Goal: Transaction & Acquisition: Purchase product/service

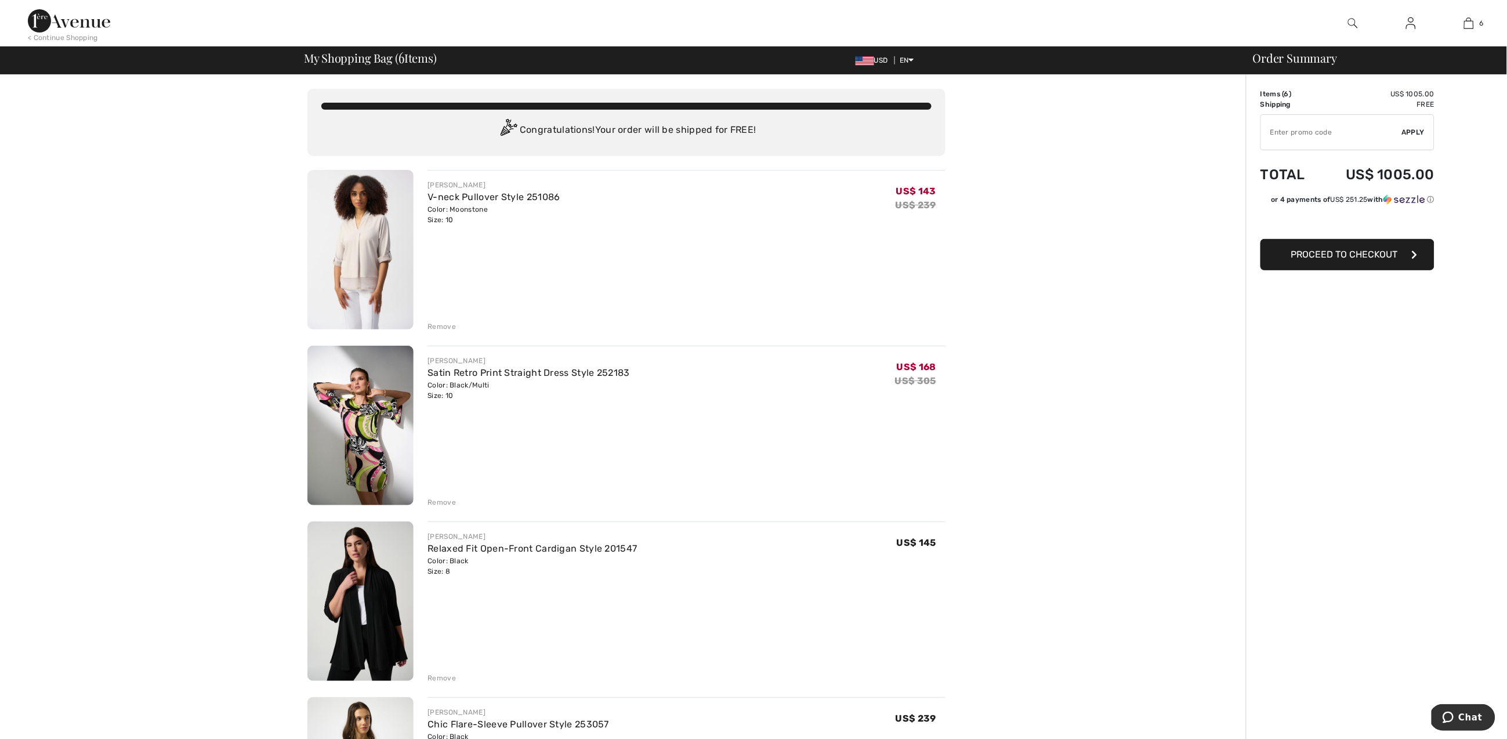
click at [364, 431] on img at bounding box center [360, 426] width 106 height 160
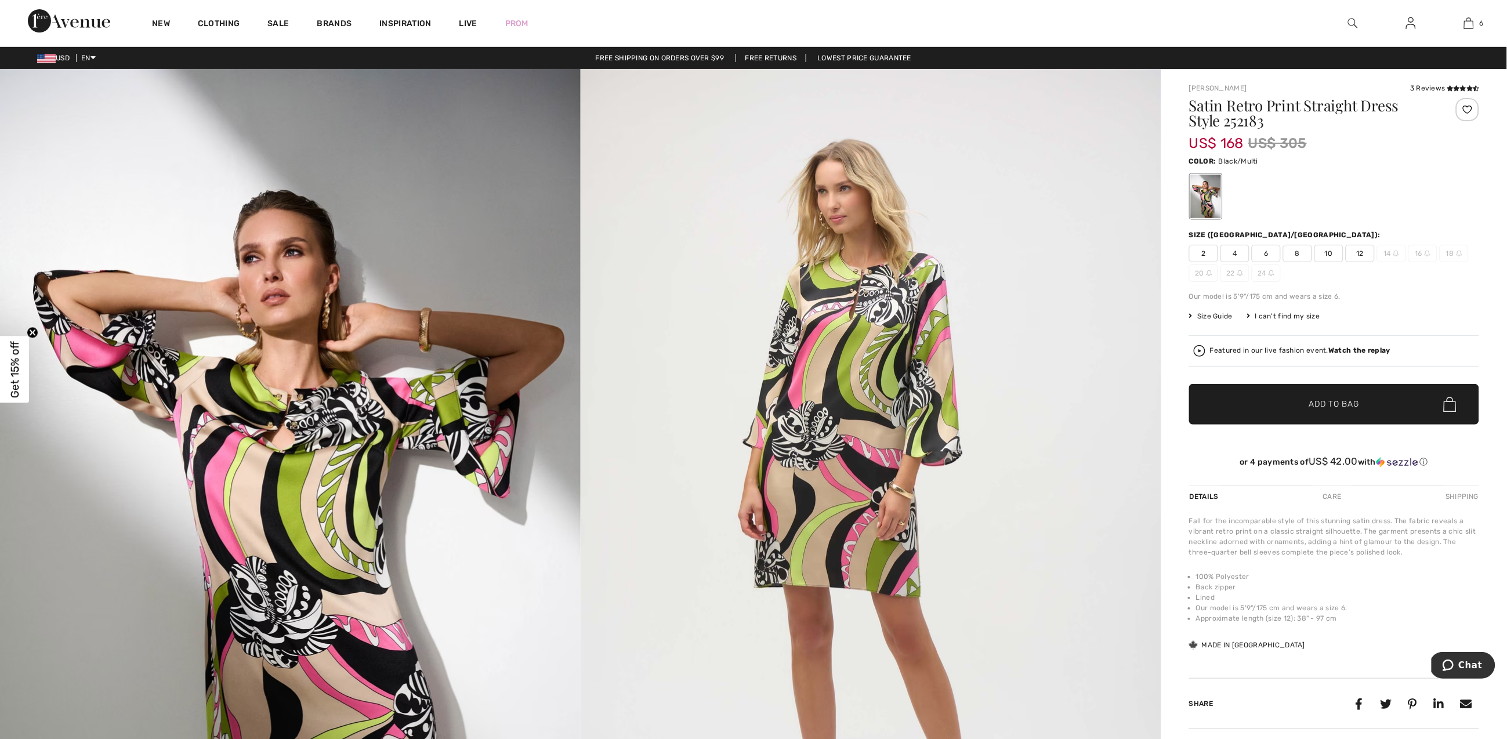
click at [856, 292] on img at bounding box center [871, 504] width 581 height 870
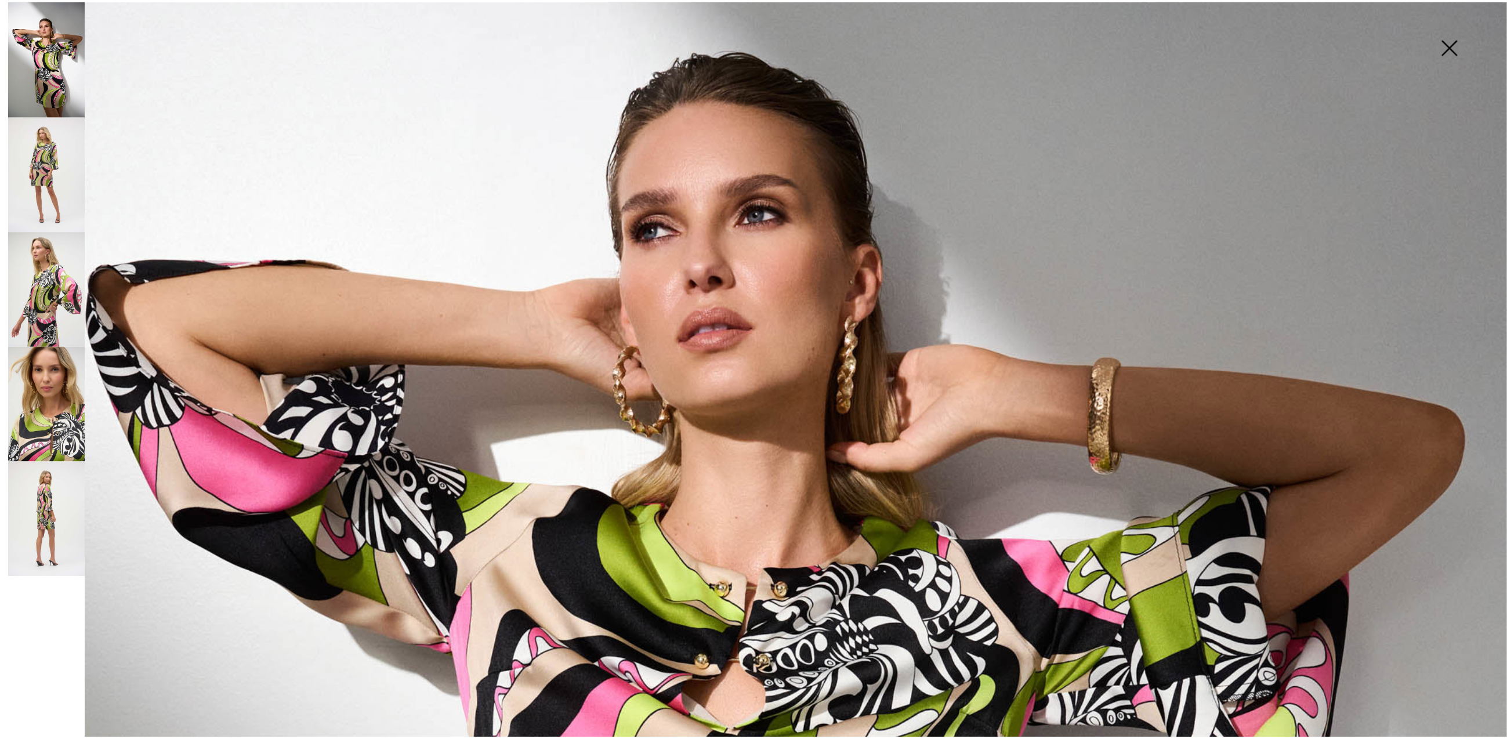
scroll to position [590, 0]
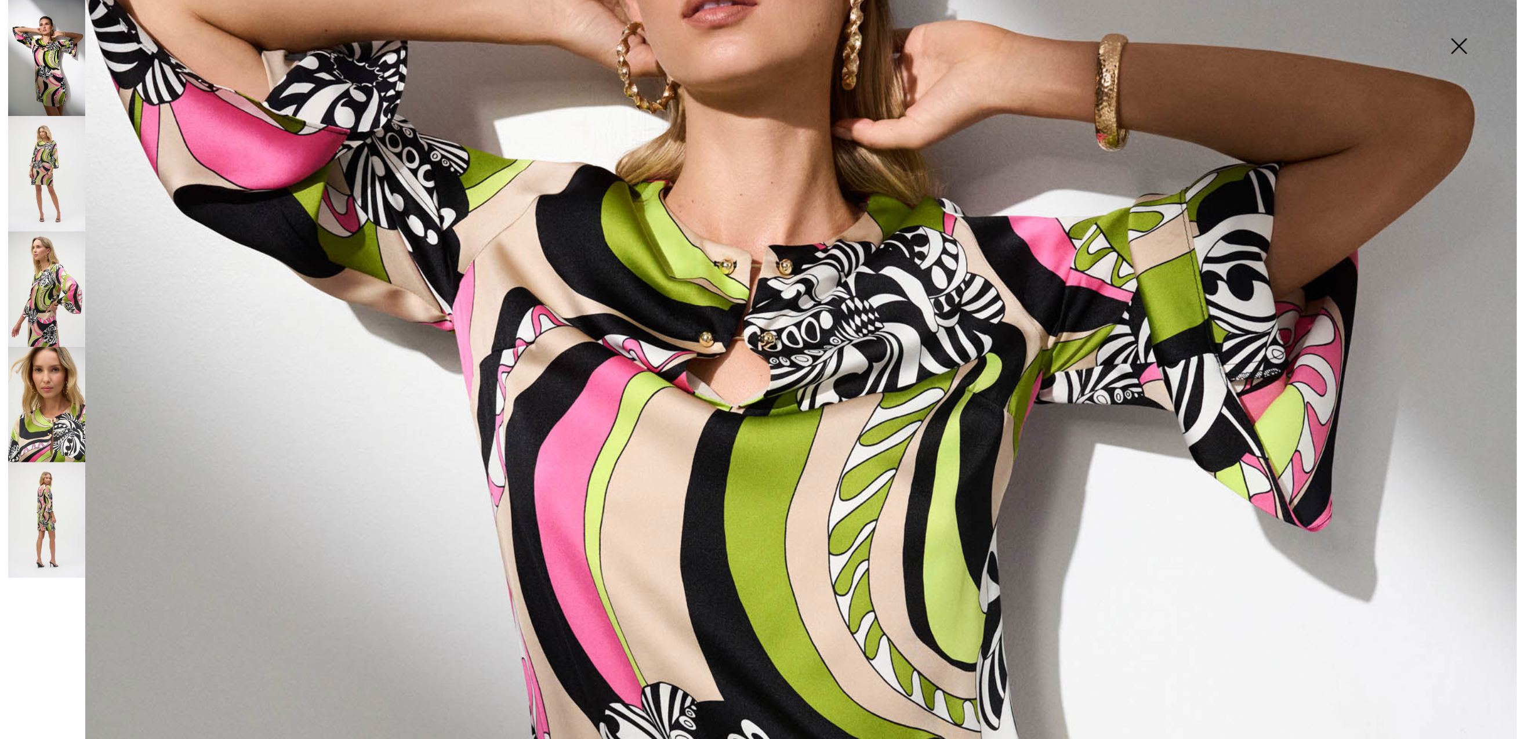
click at [1457, 40] on img at bounding box center [1459, 47] width 58 height 60
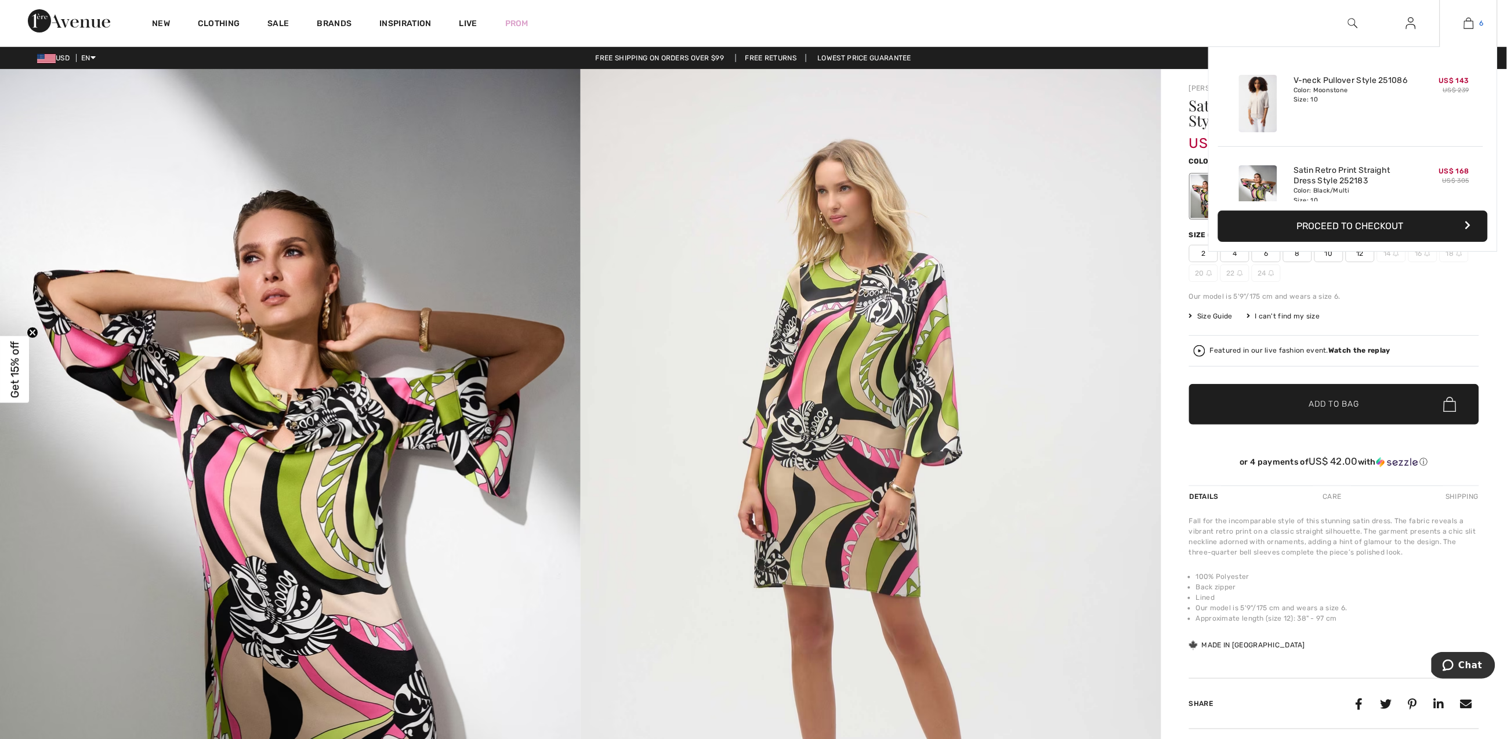
click at [1468, 25] on img at bounding box center [1469, 23] width 10 height 14
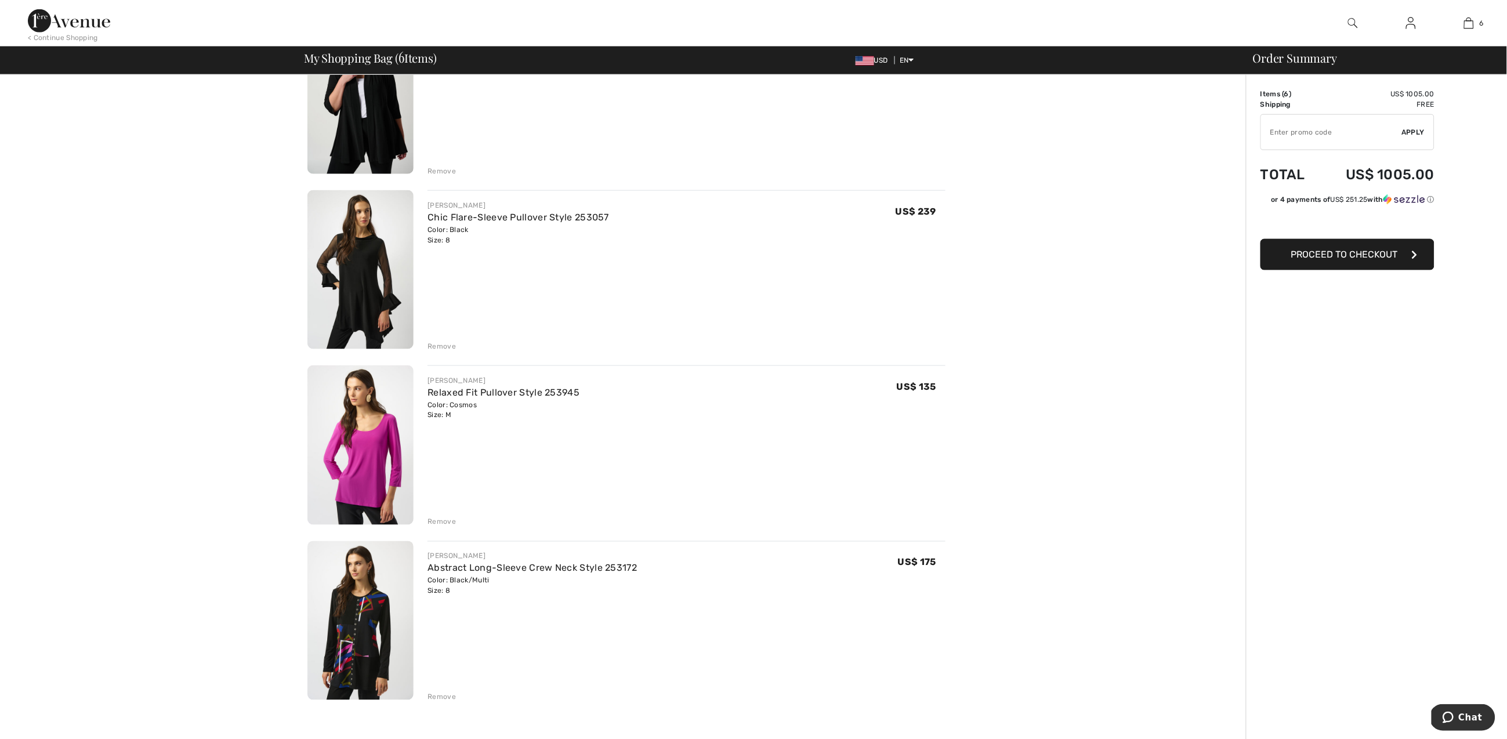
scroll to position [554, 0]
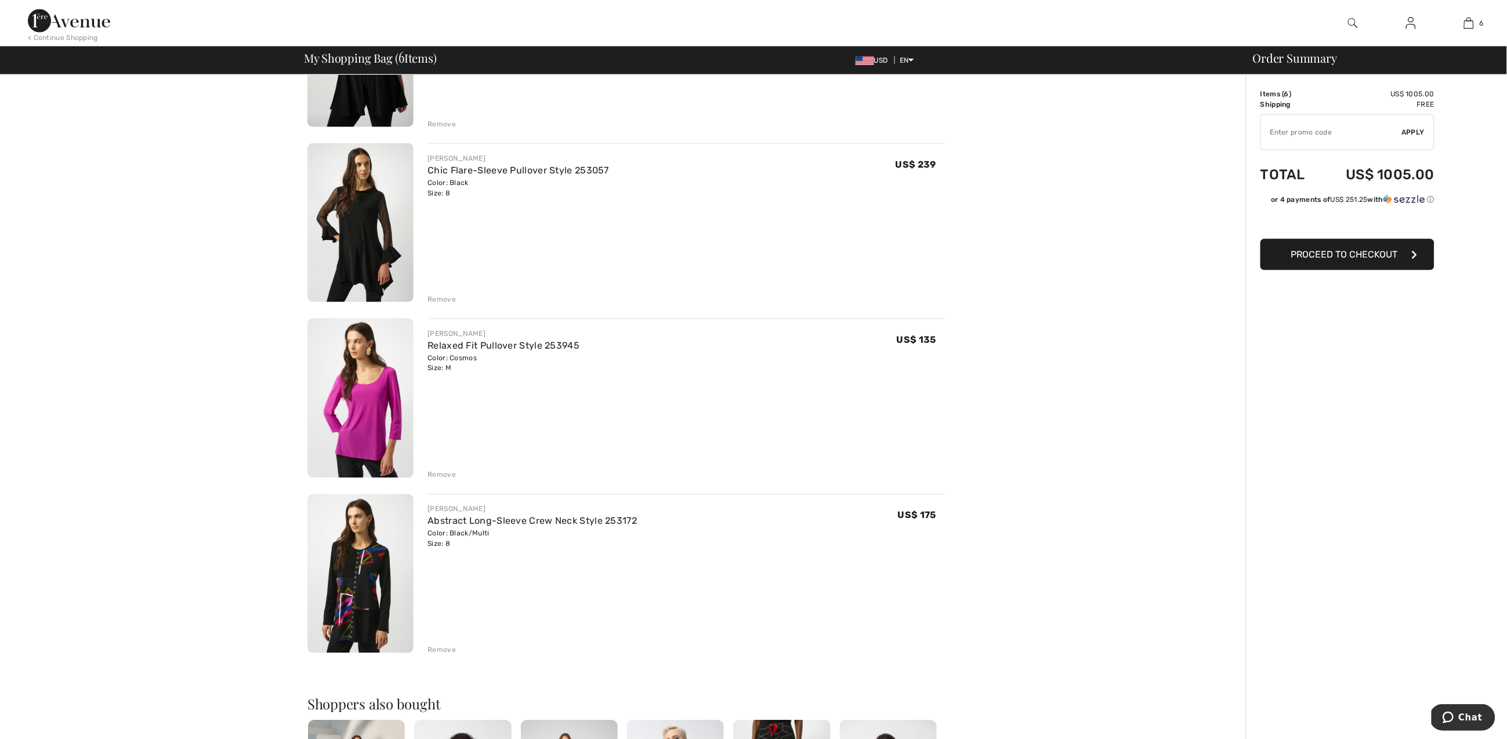
click at [440, 650] on div "Remove" at bounding box center [442, 650] width 28 height 10
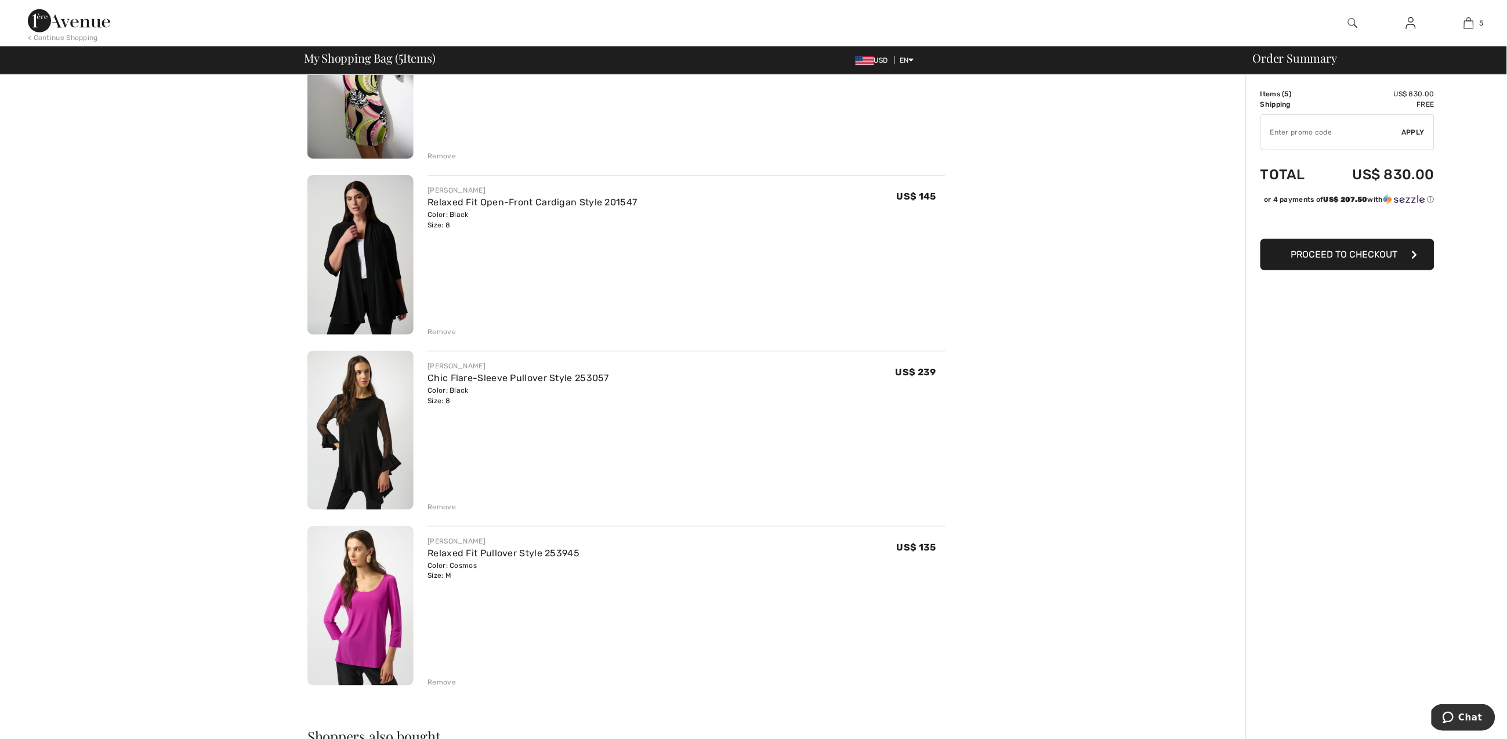
scroll to position [659, 0]
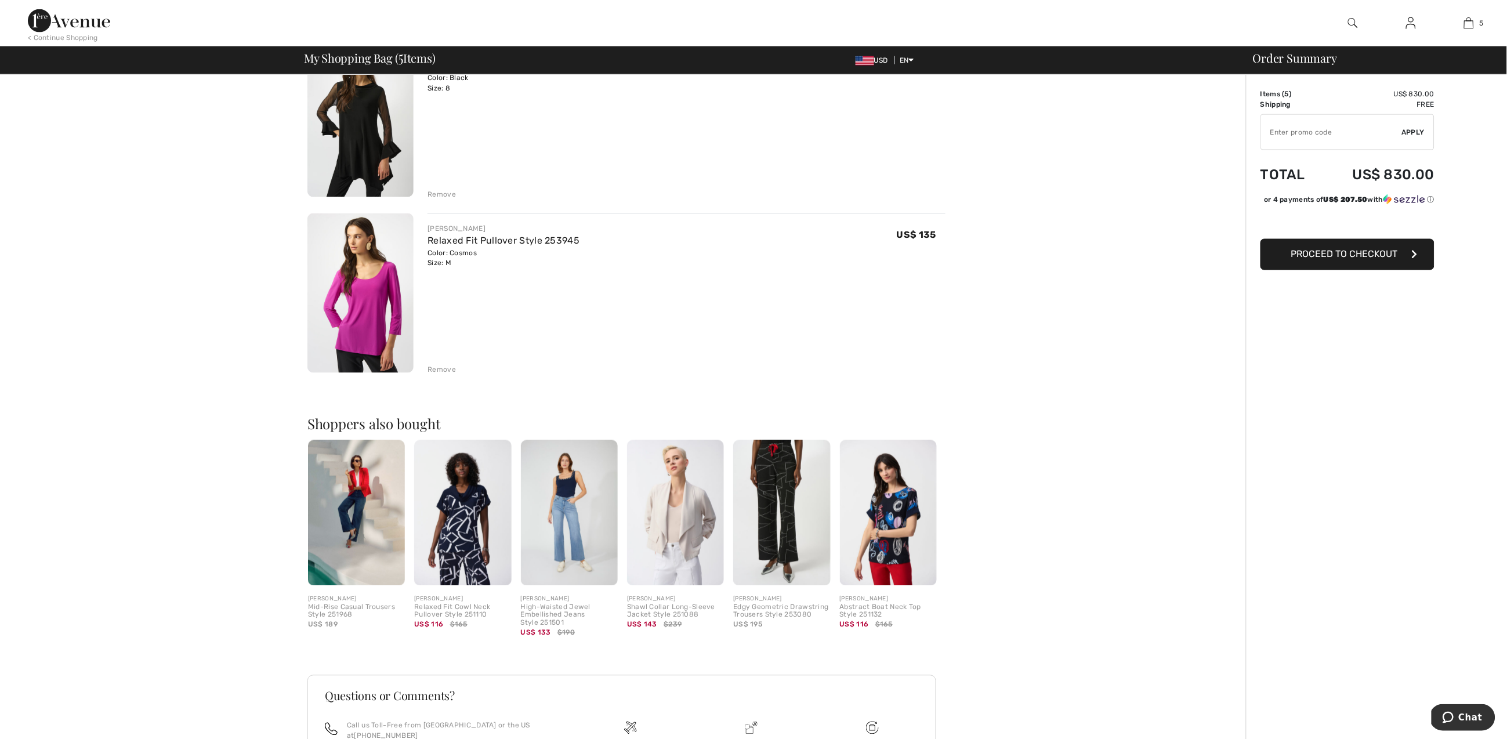
click at [884, 509] on img at bounding box center [888, 513] width 97 height 146
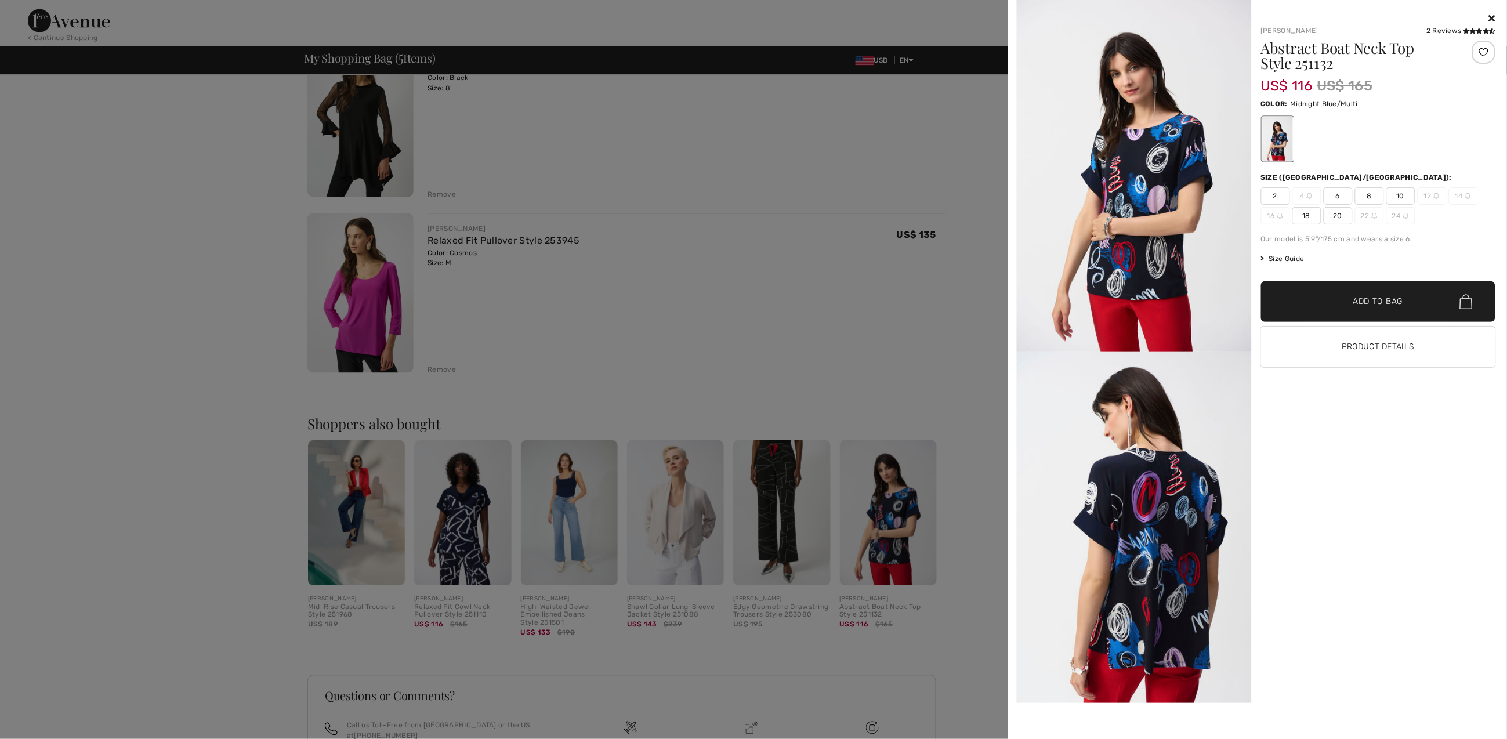
click at [890, 314] on div at bounding box center [753, 369] width 1507 height 739
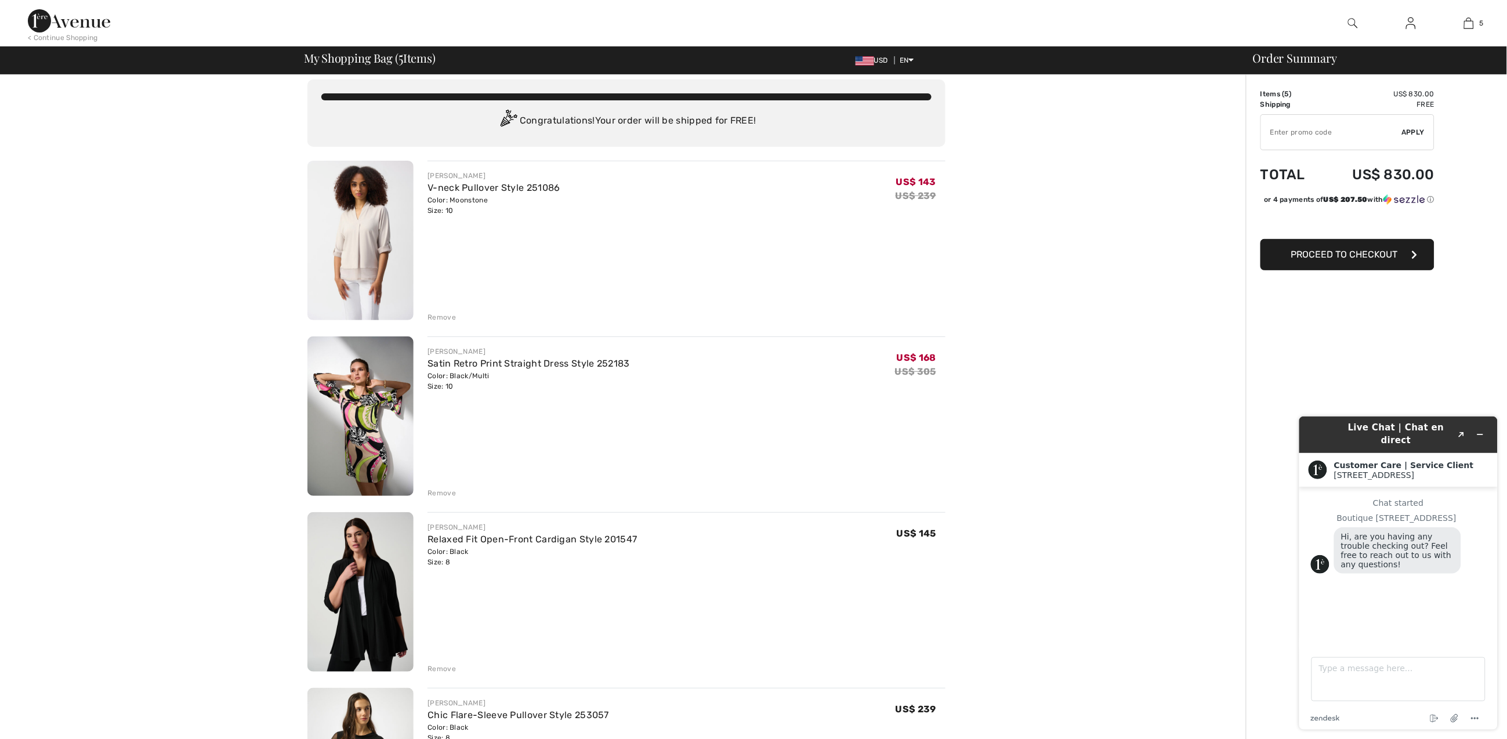
scroll to position [0, 0]
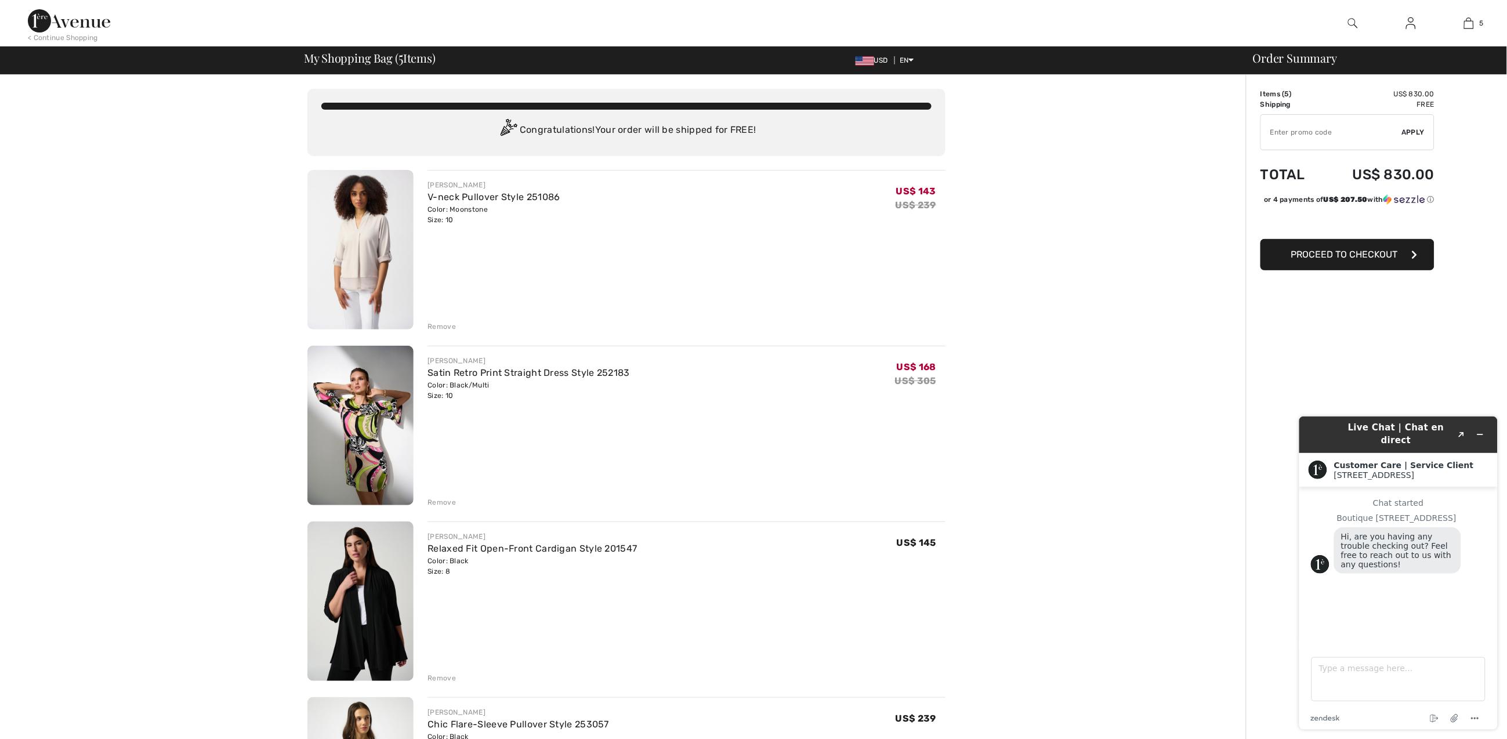
click at [82, 24] on img at bounding box center [69, 20] width 82 height 23
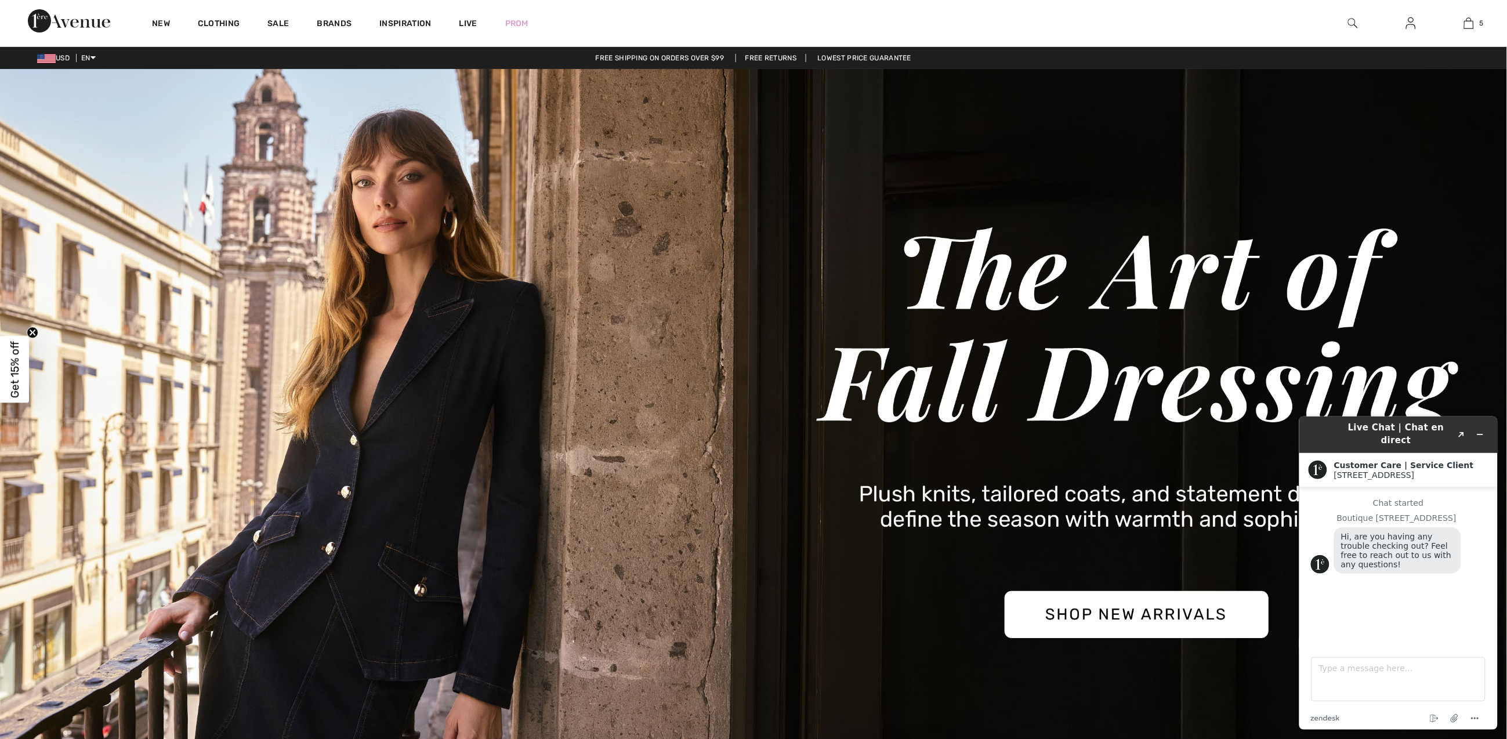
click at [1348, 23] on img at bounding box center [1353, 23] width 10 height 14
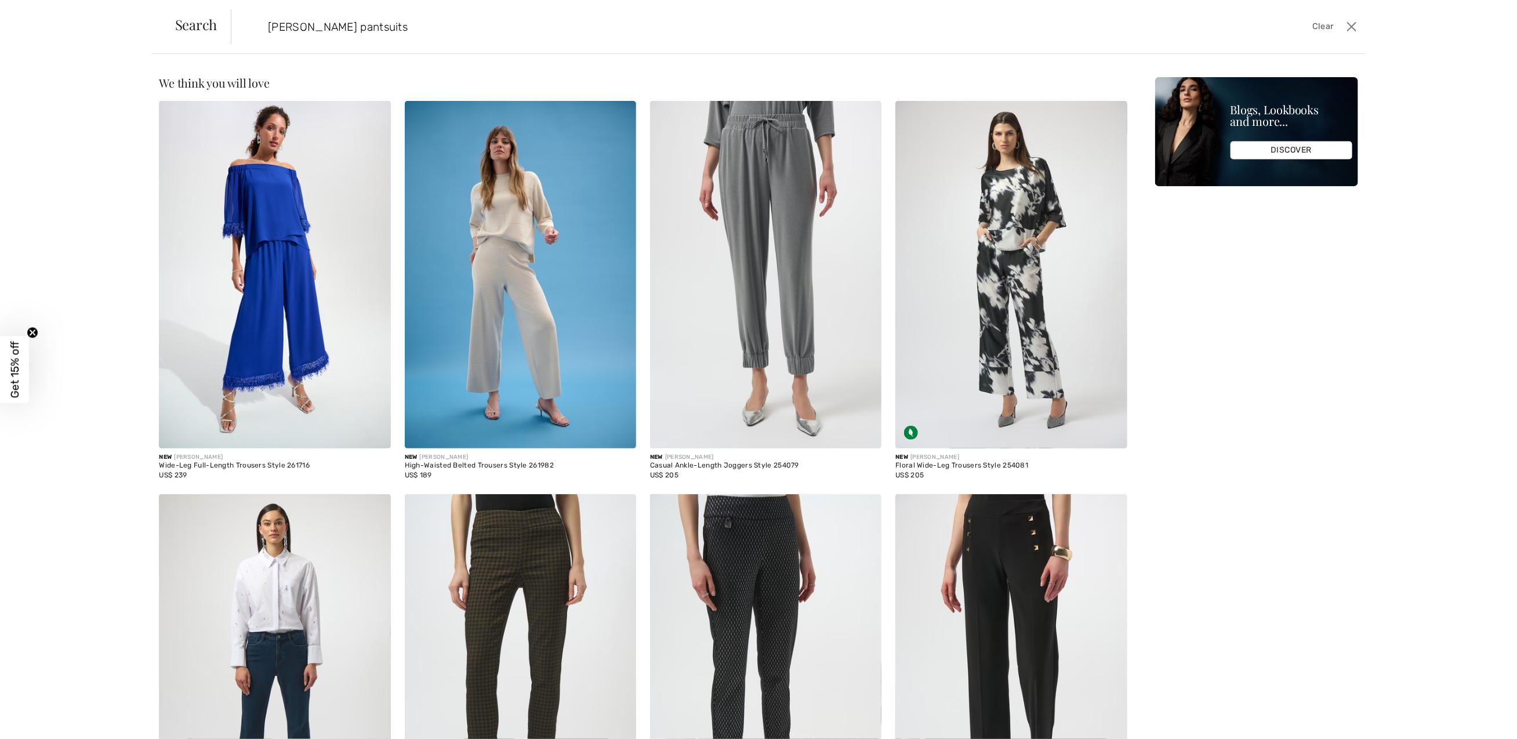
type input "Joseph ribkoff pantsuits"
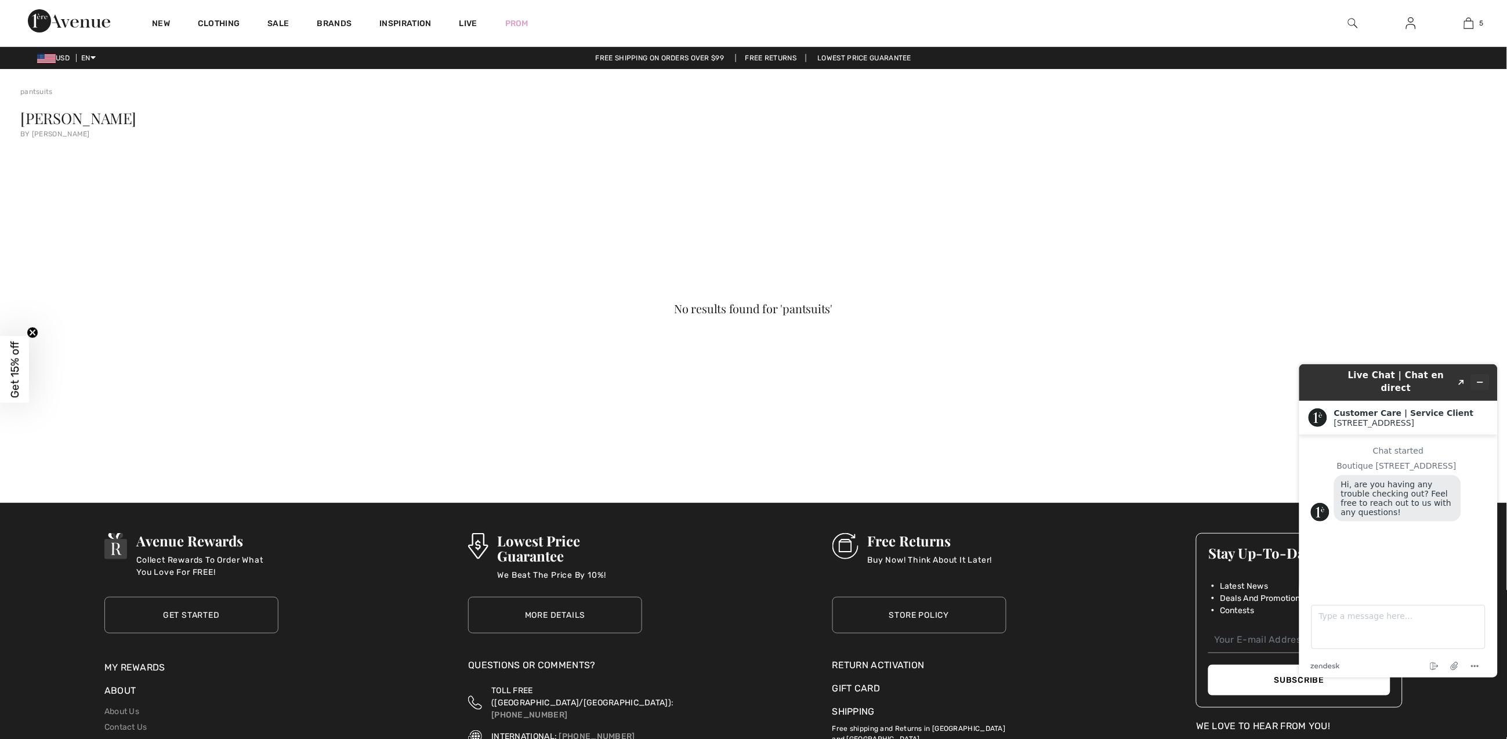
click at [1481, 380] on icon "Minimize widget" at bounding box center [1480, 382] width 8 height 8
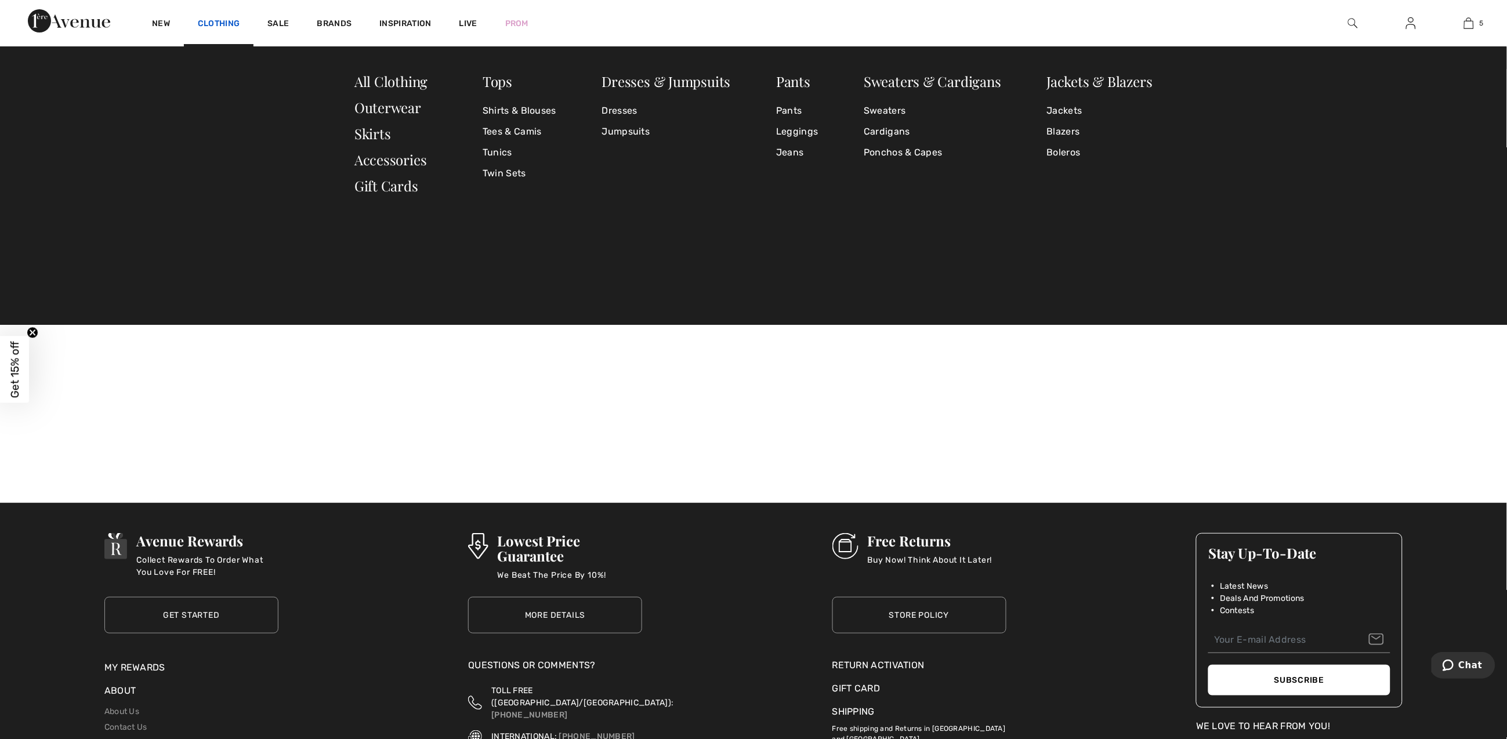
click at [225, 23] on link "Clothing" at bounding box center [219, 25] width 42 height 12
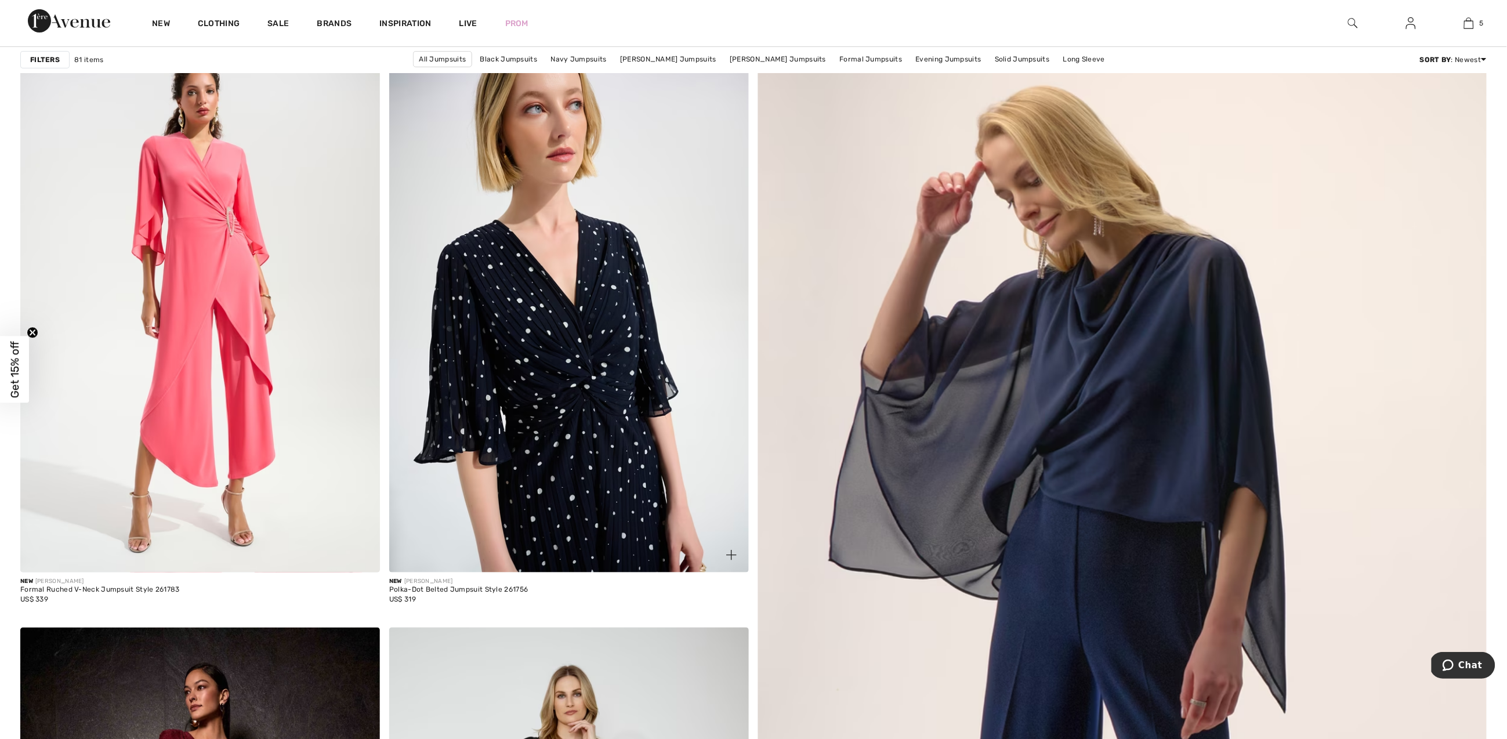
scroll to position [360, 0]
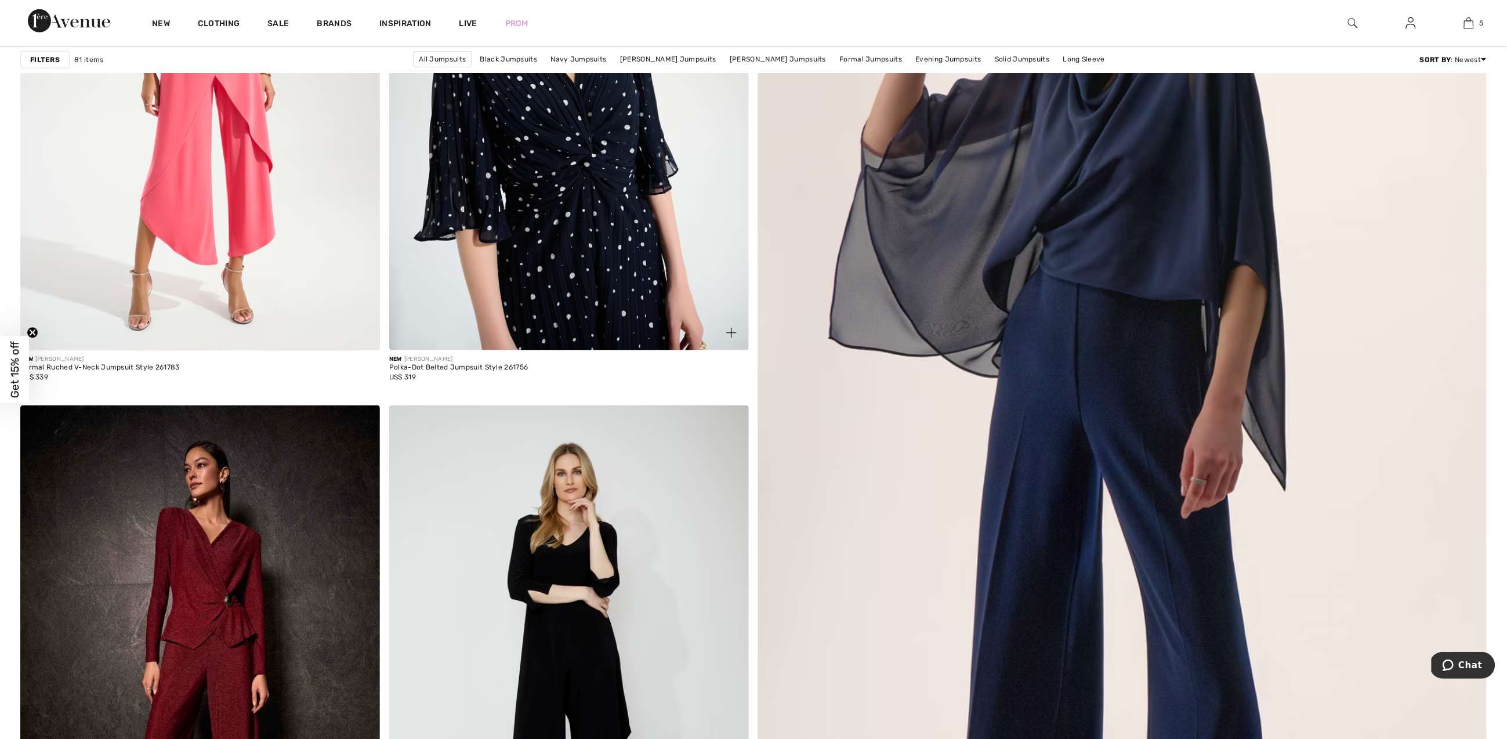
click at [607, 173] on img at bounding box center [569, 80] width 360 height 539
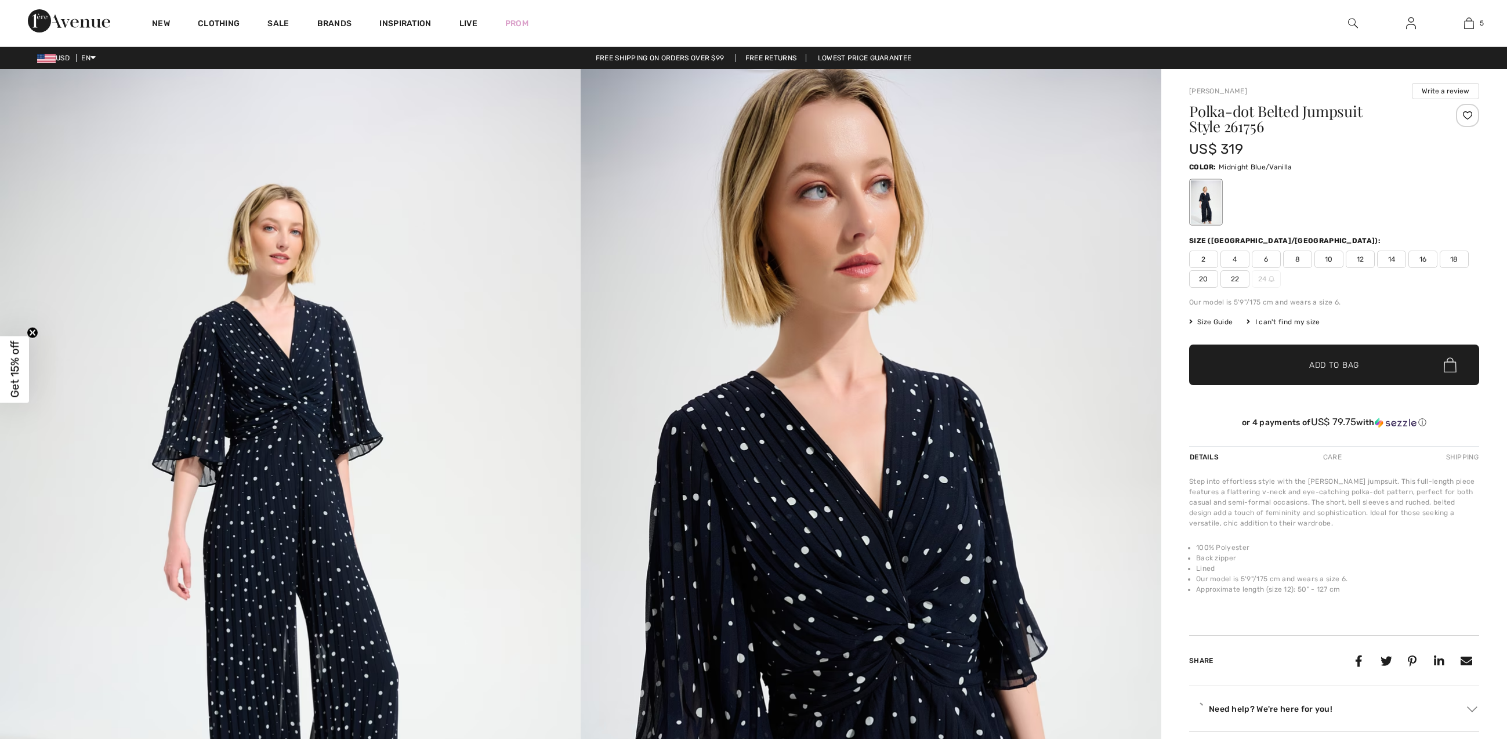
checkbox input "true"
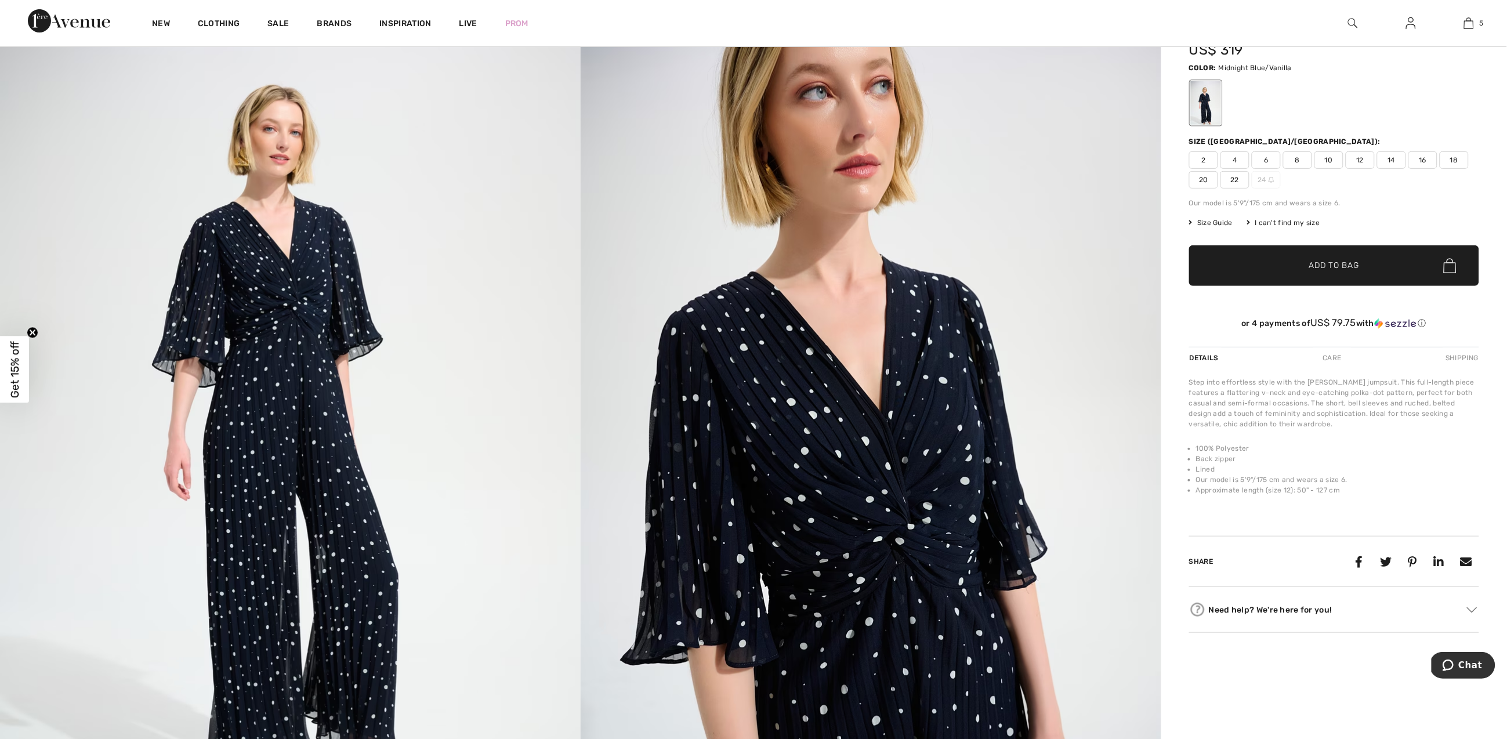
scroll to position [180, 0]
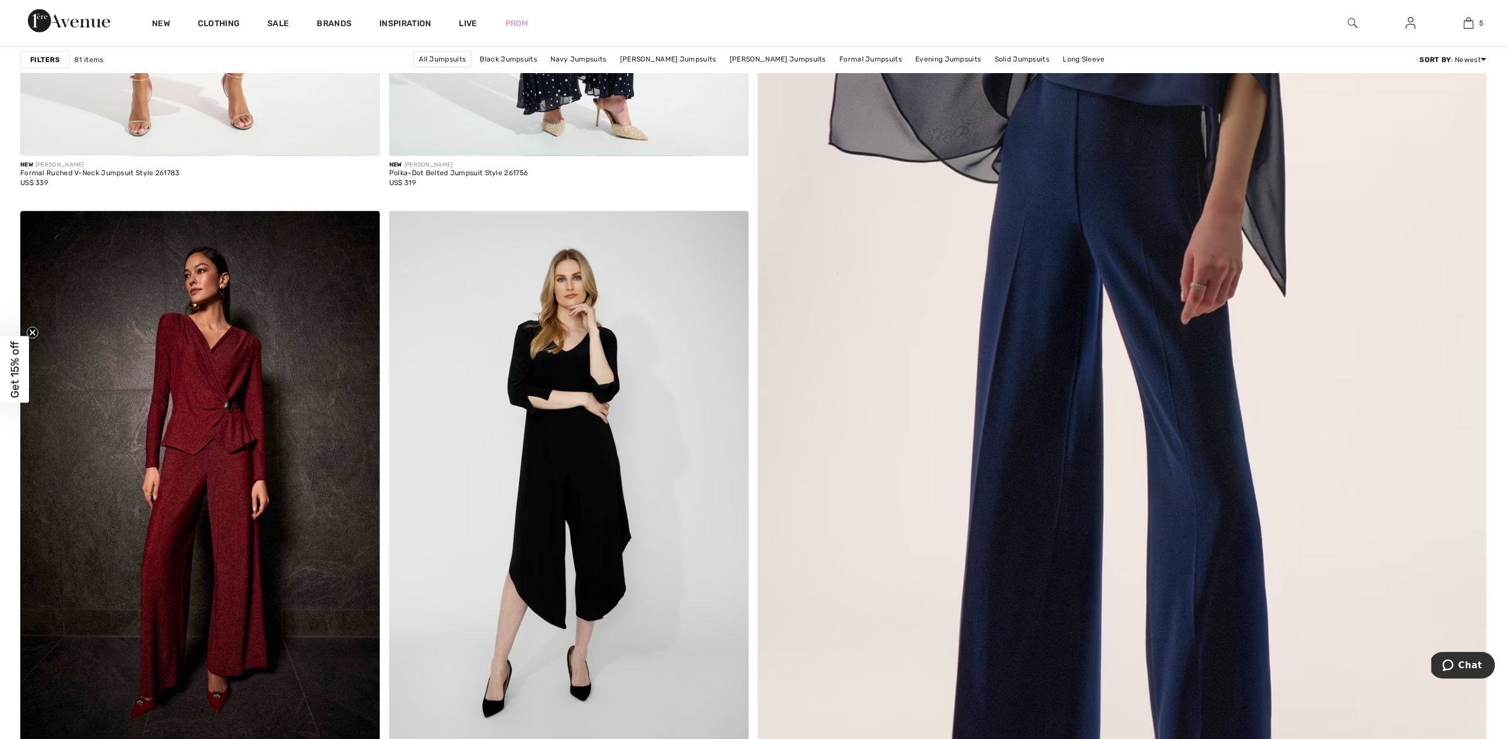
scroll to position [667, 0]
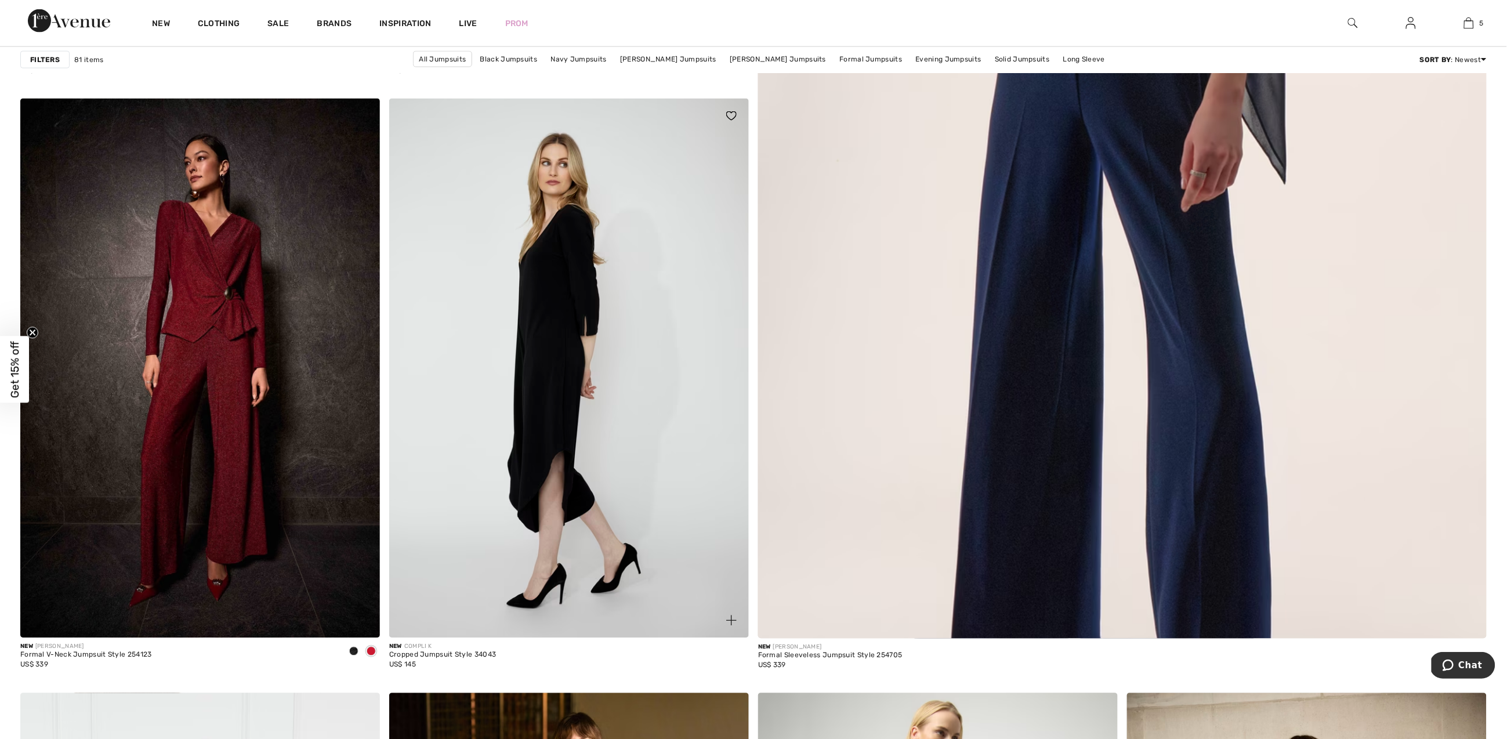
click at [559, 353] on img at bounding box center [569, 368] width 360 height 539
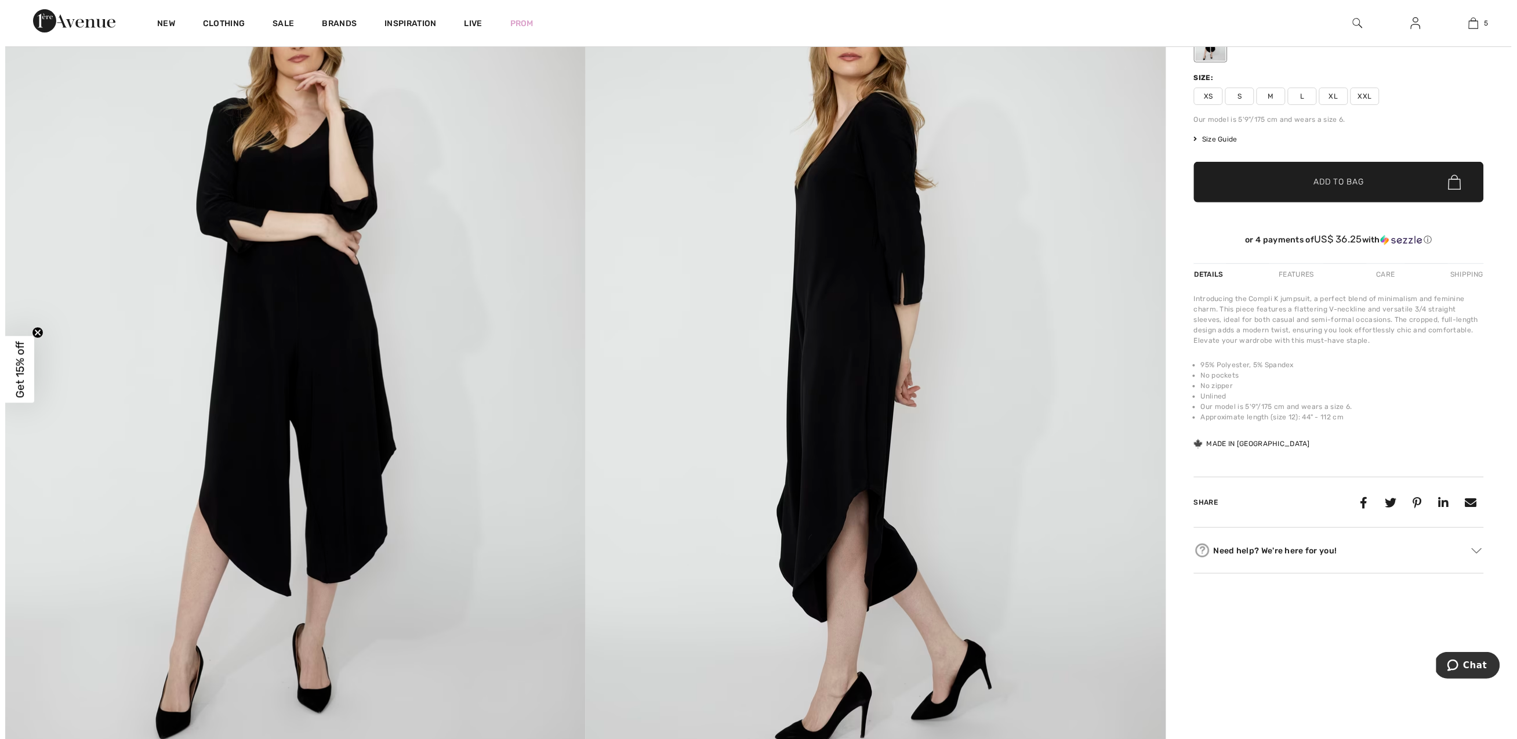
scroll to position [679, 0]
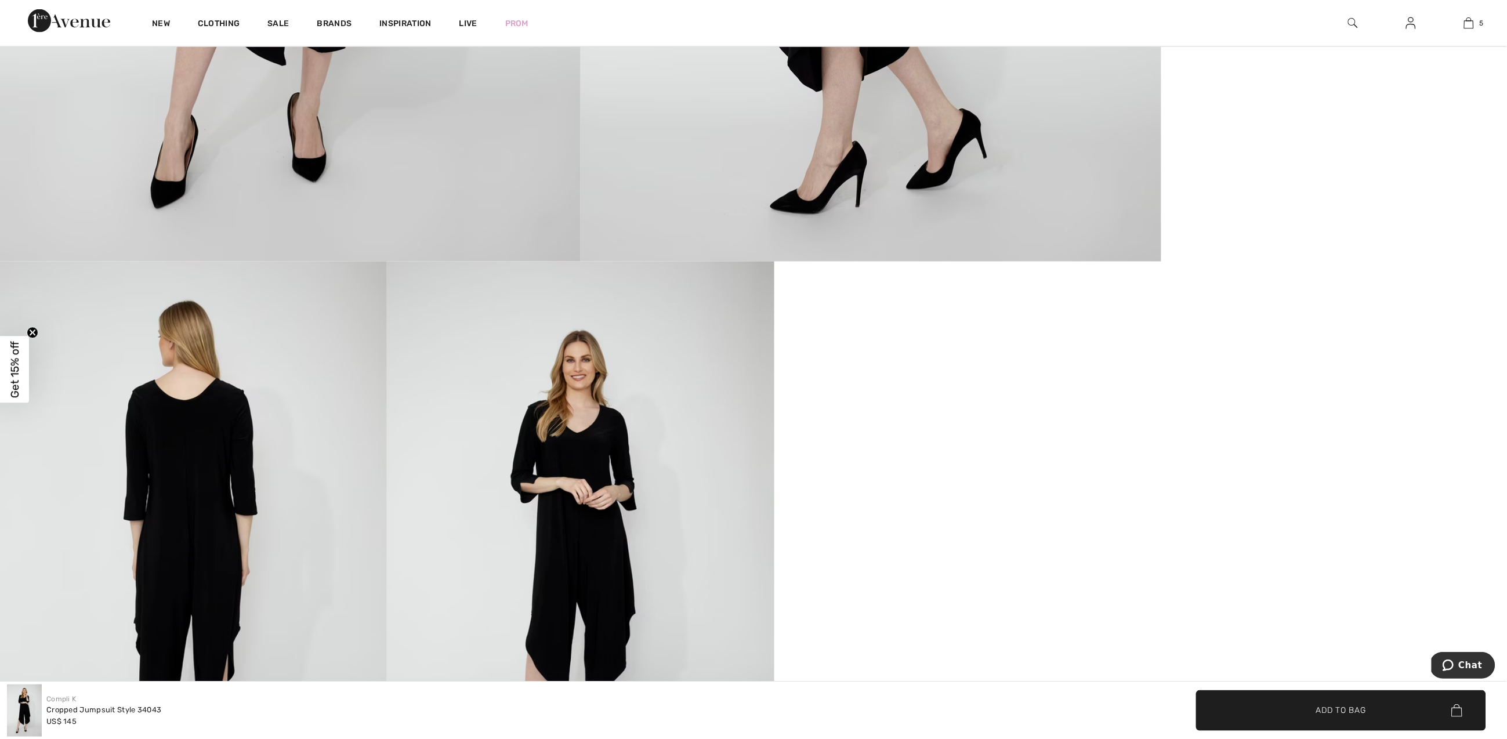
click at [612, 447] on img at bounding box center [580, 552] width 387 height 581
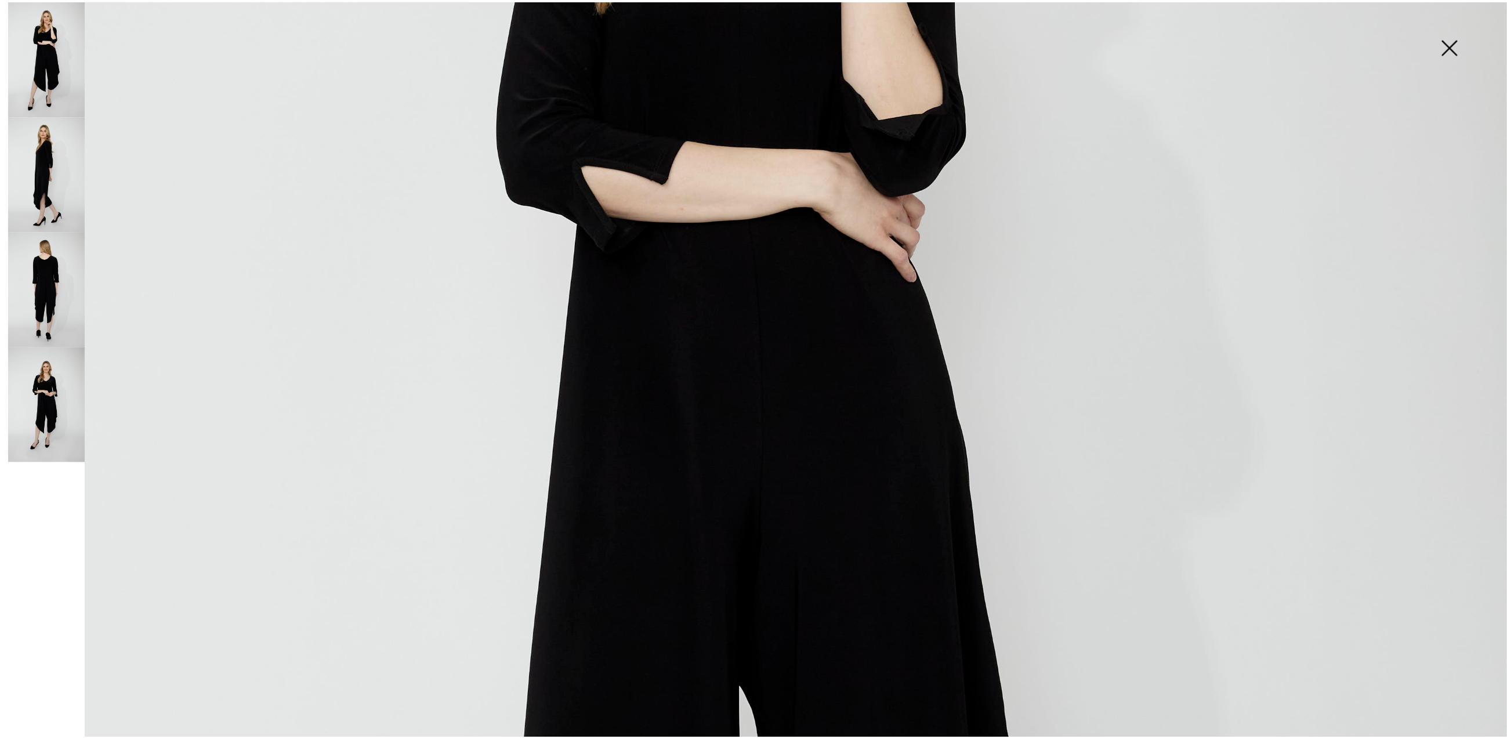
scroll to position [0, 0]
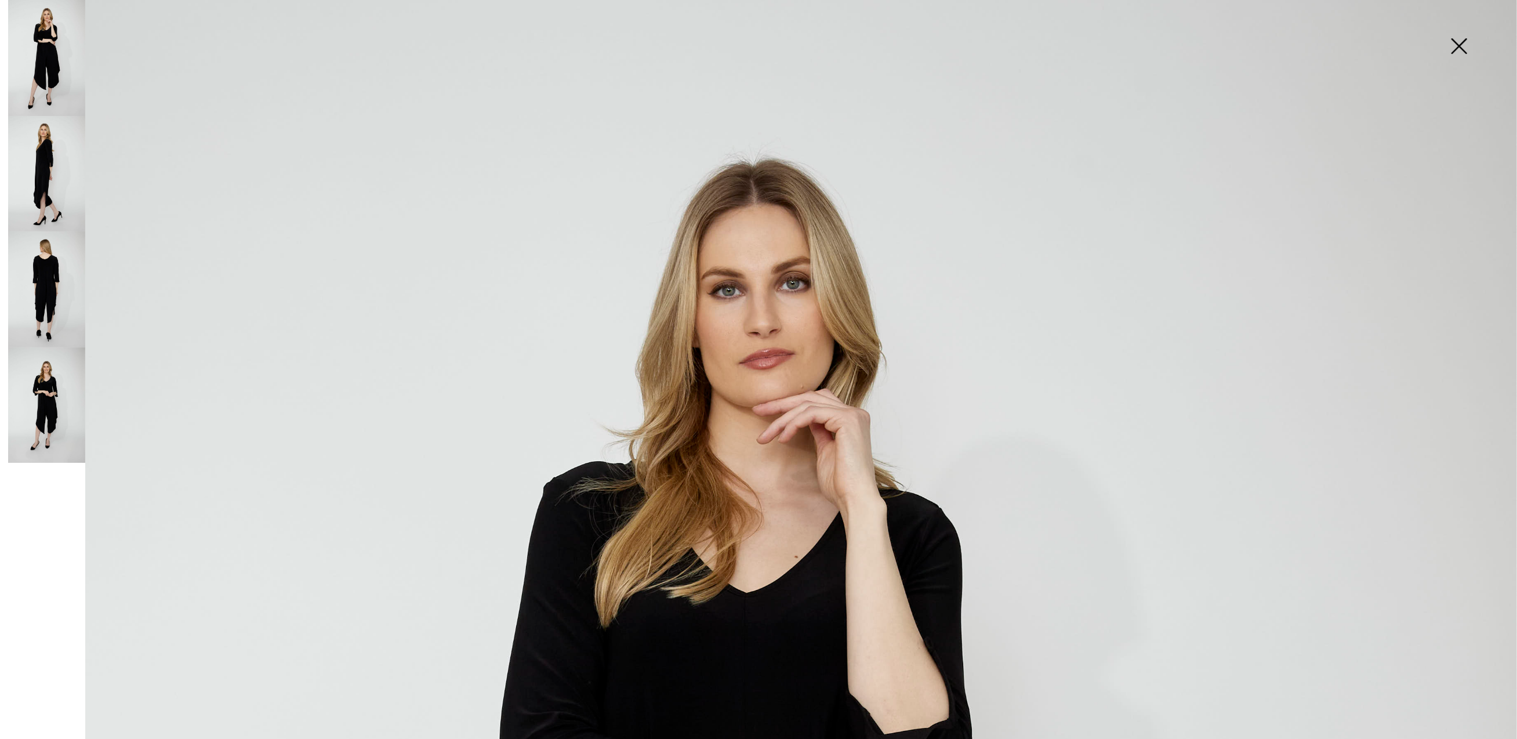
click at [1456, 45] on img at bounding box center [1459, 47] width 58 height 60
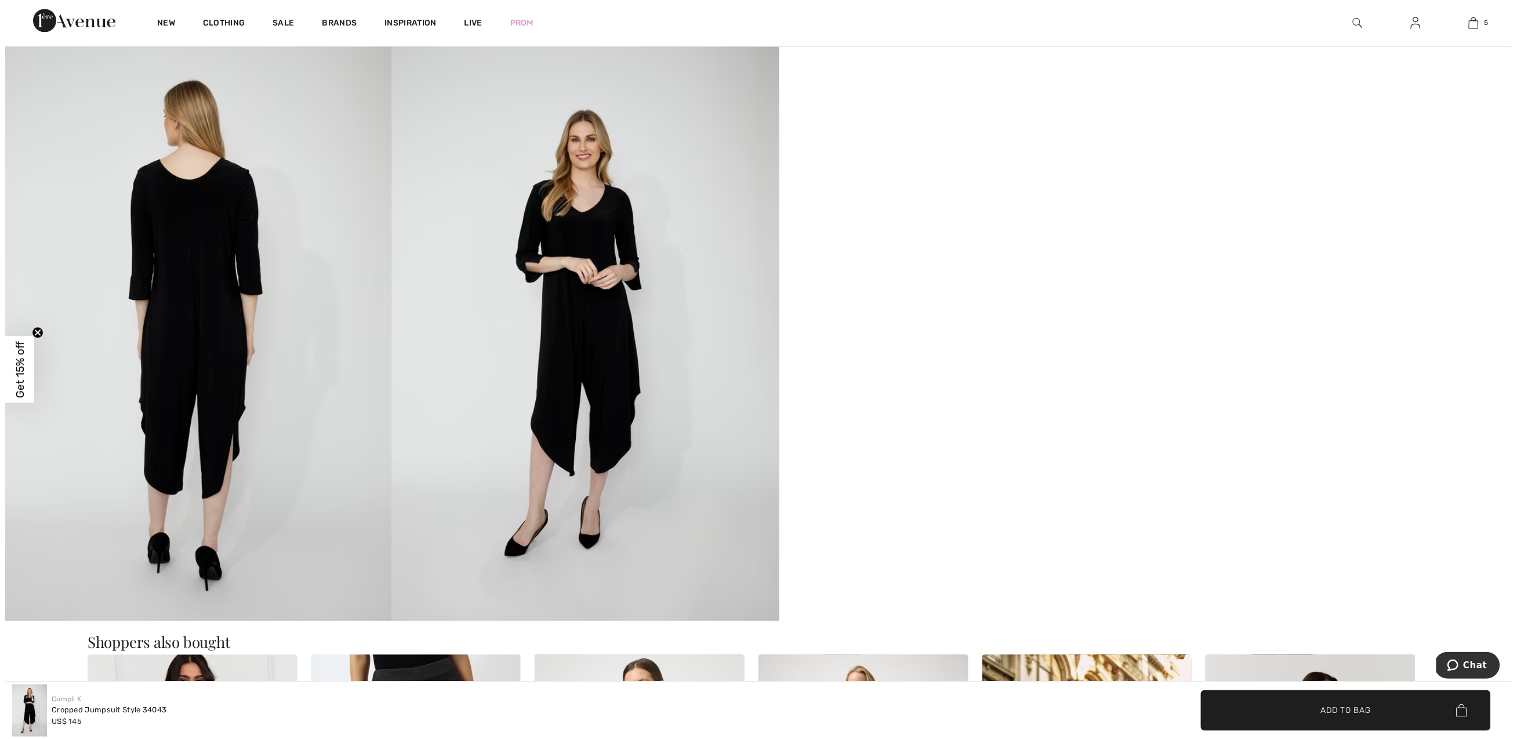
scroll to position [751, 0]
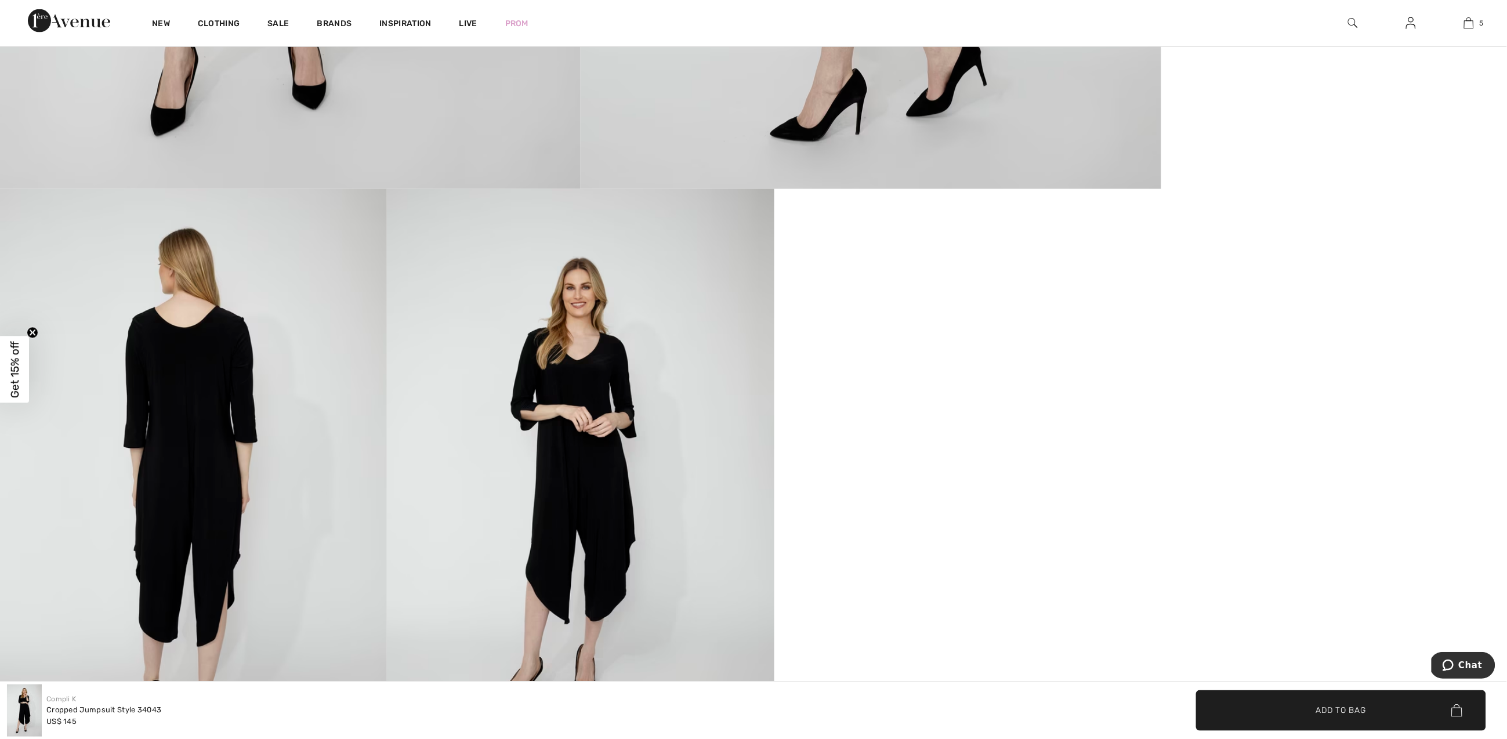
click at [192, 448] on img at bounding box center [193, 479] width 387 height 581
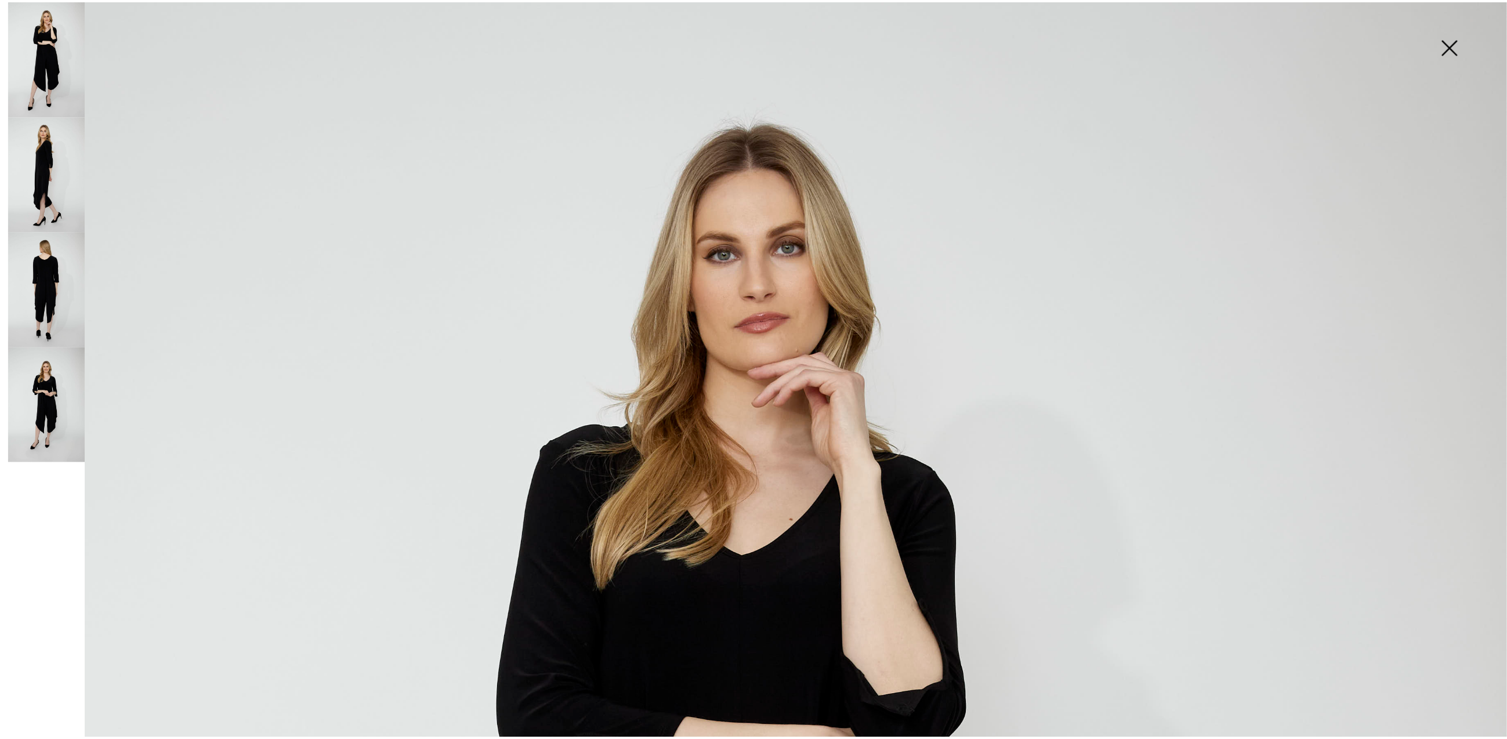
scroll to position [0, 0]
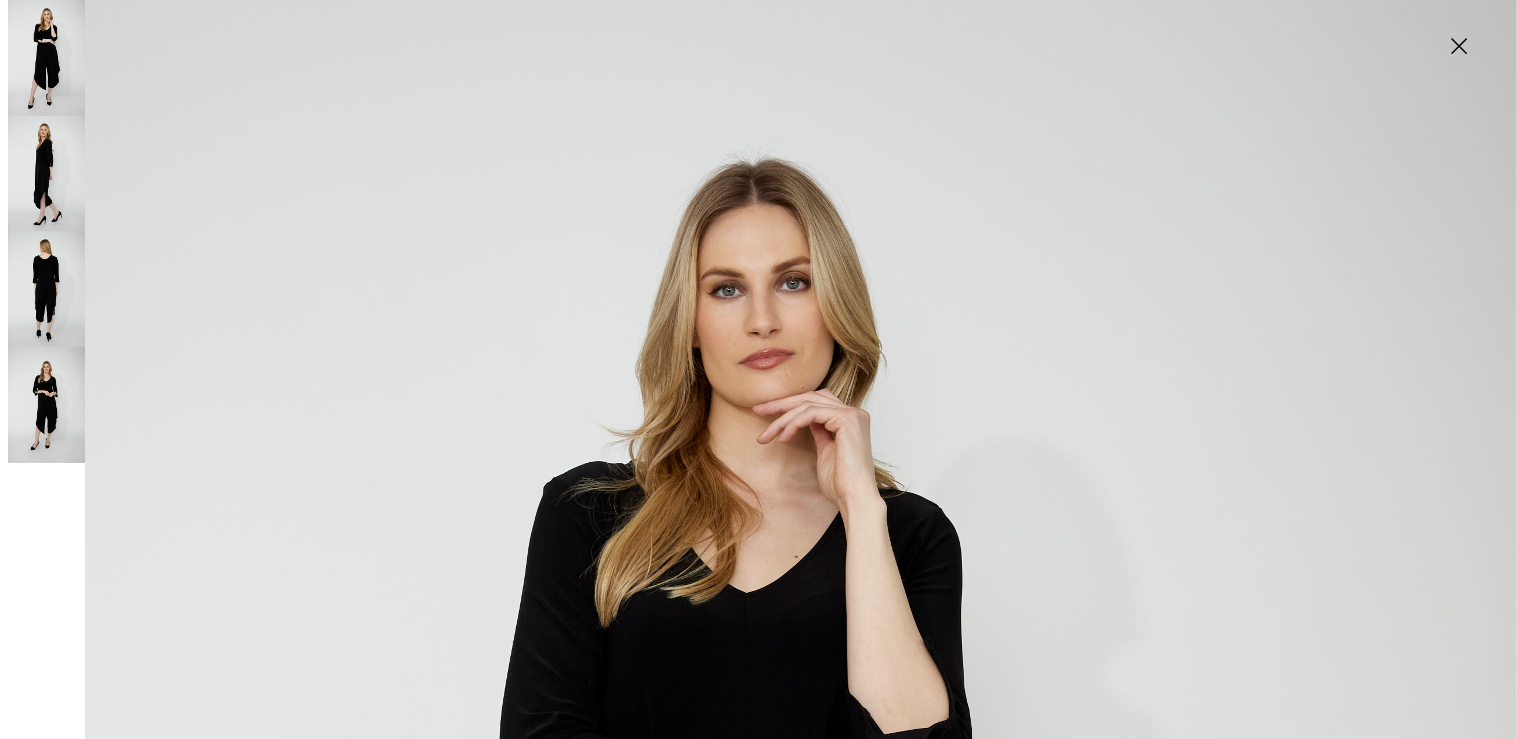
click at [1456, 44] on img at bounding box center [1459, 47] width 58 height 60
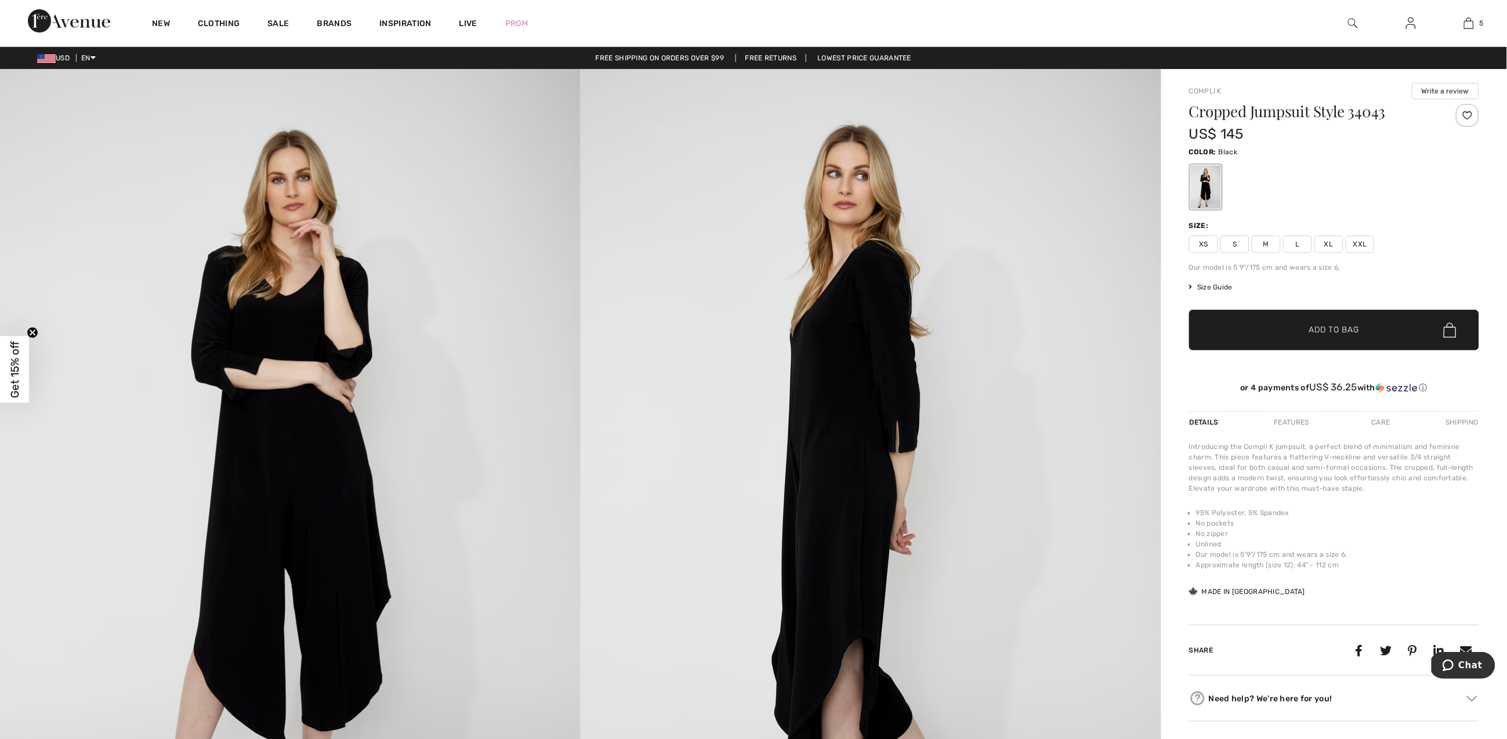
click at [1209, 285] on span "Size Guide" at bounding box center [1211, 287] width 44 height 10
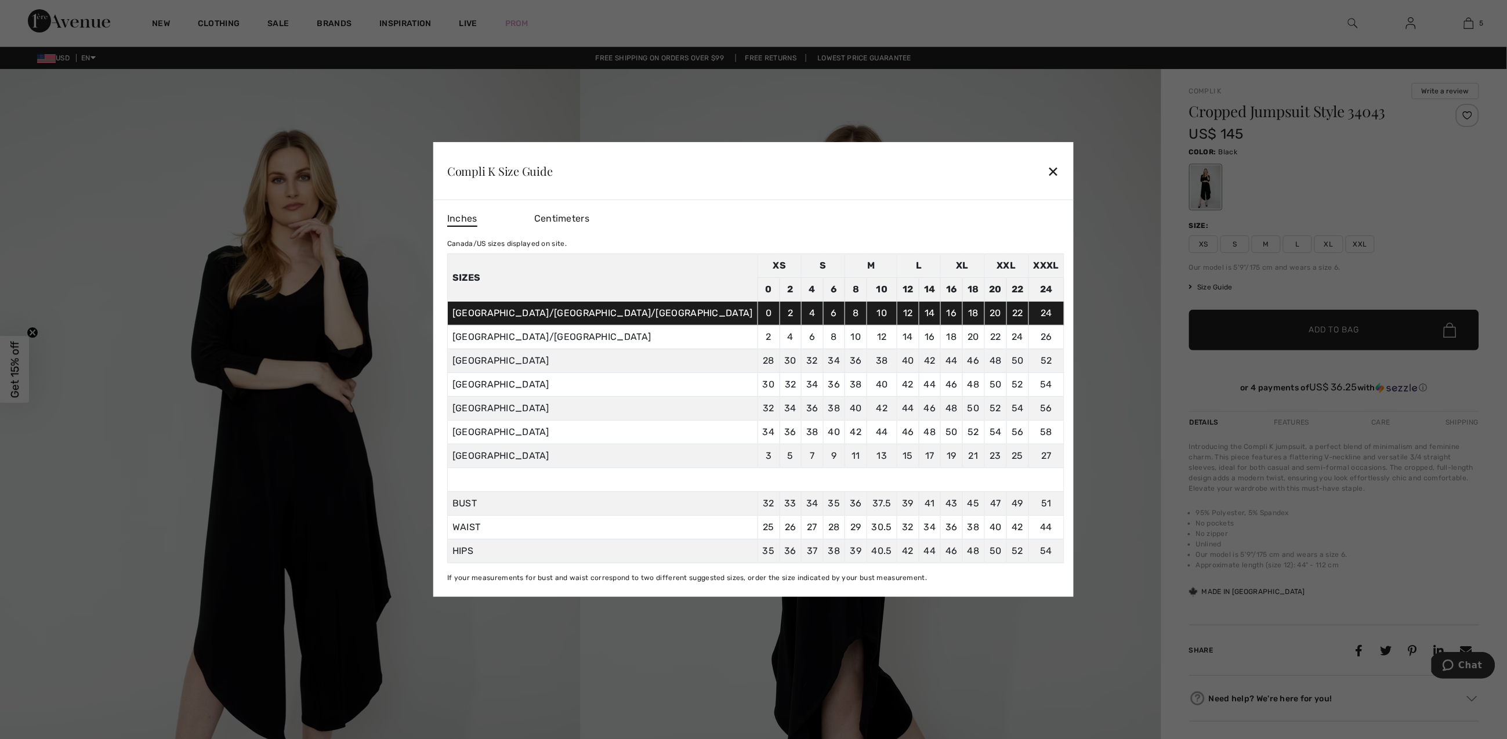
click at [1048, 172] on div "✕" at bounding box center [1054, 171] width 12 height 24
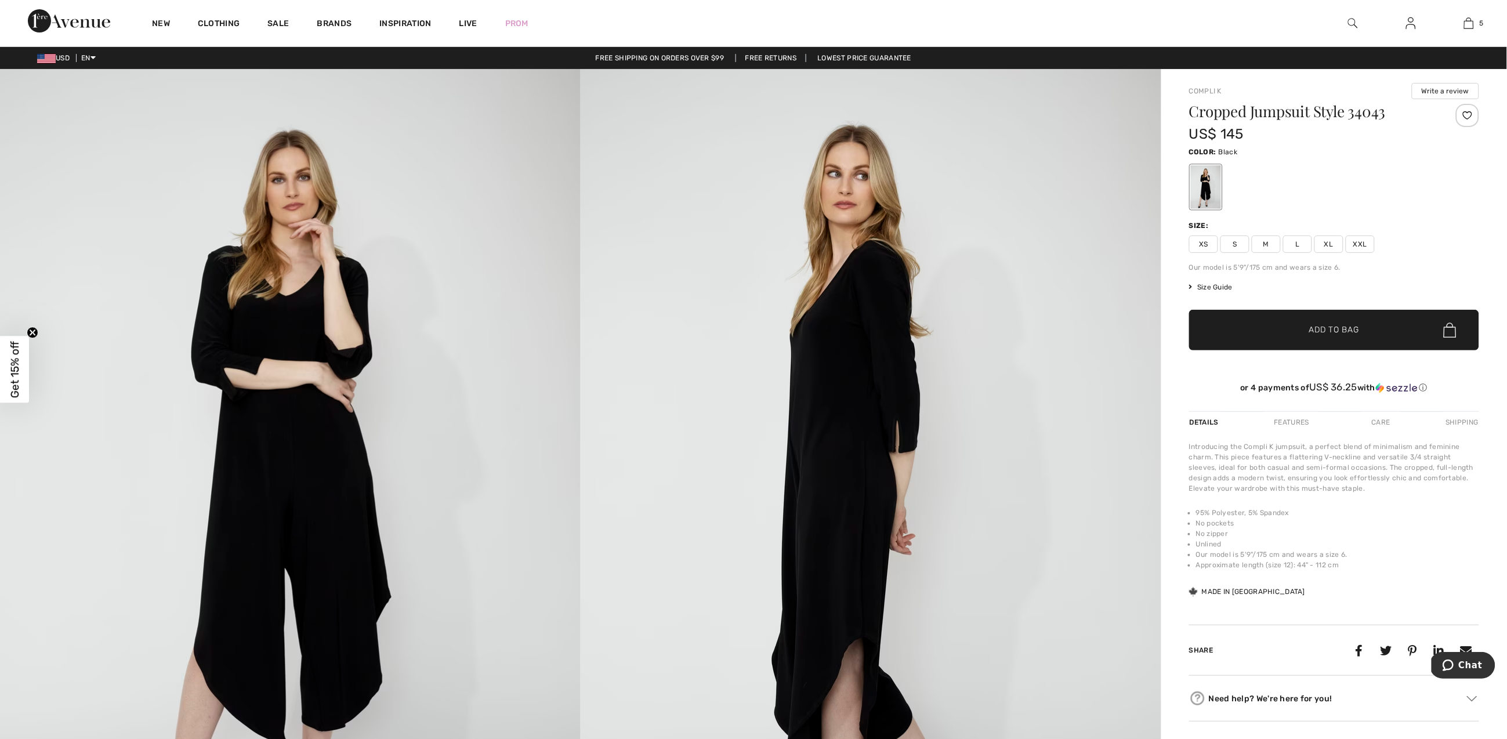
click at [1267, 241] on span "M" at bounding box center [1266, 244] width 29 height 17
click at [1302, 325] on span "✔ Added to Bag" at bounding box center [1316, 330] width 71 height 12
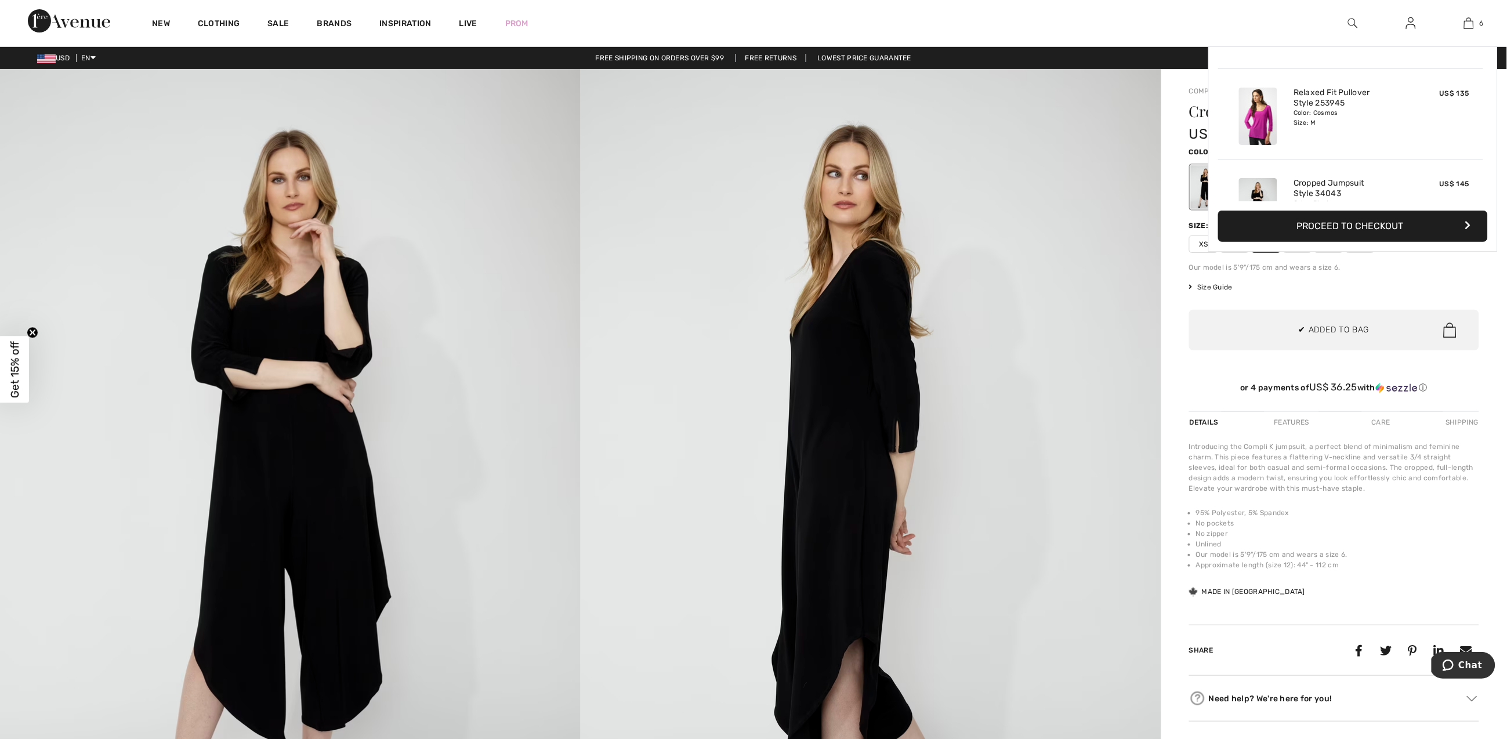
scroll to position [397, 0]
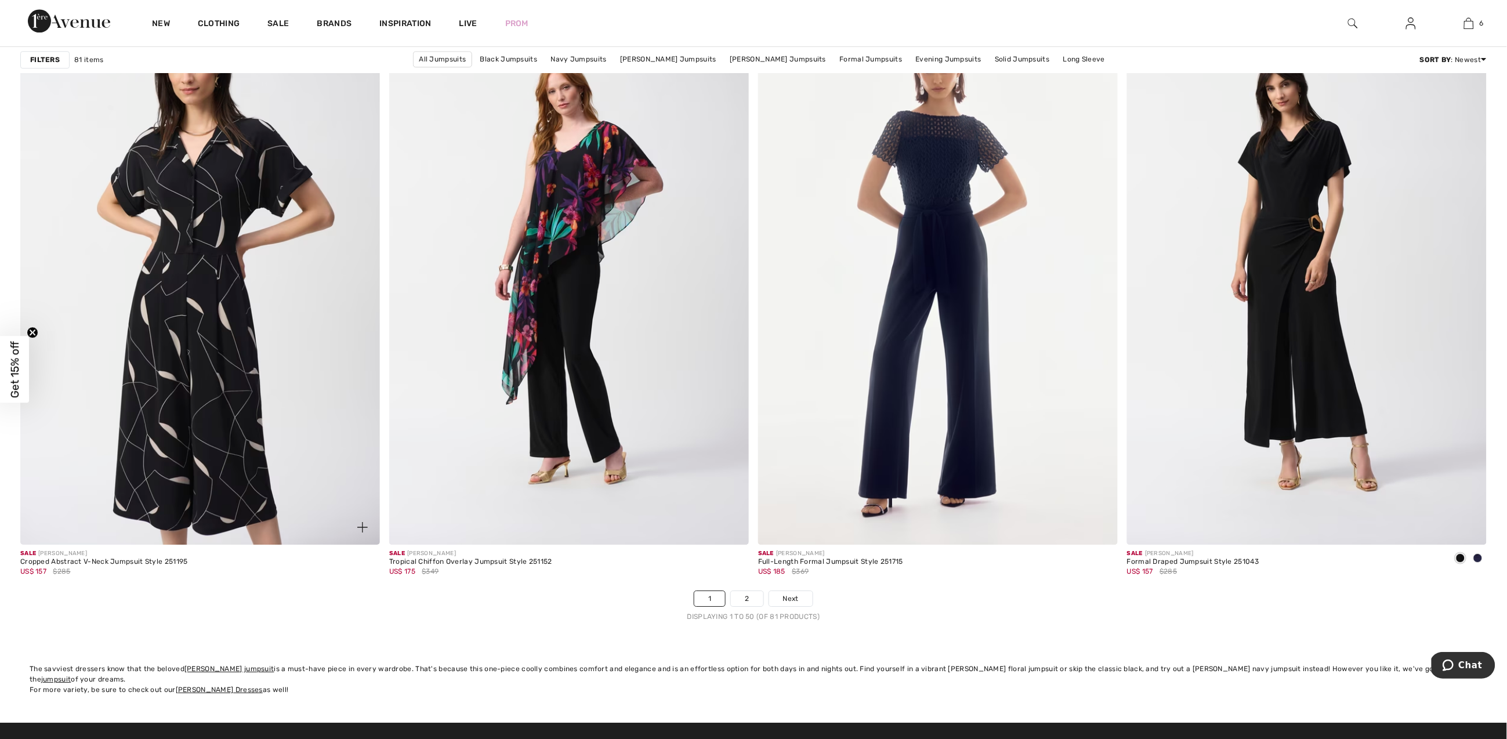
scroll to position [8742, 0]
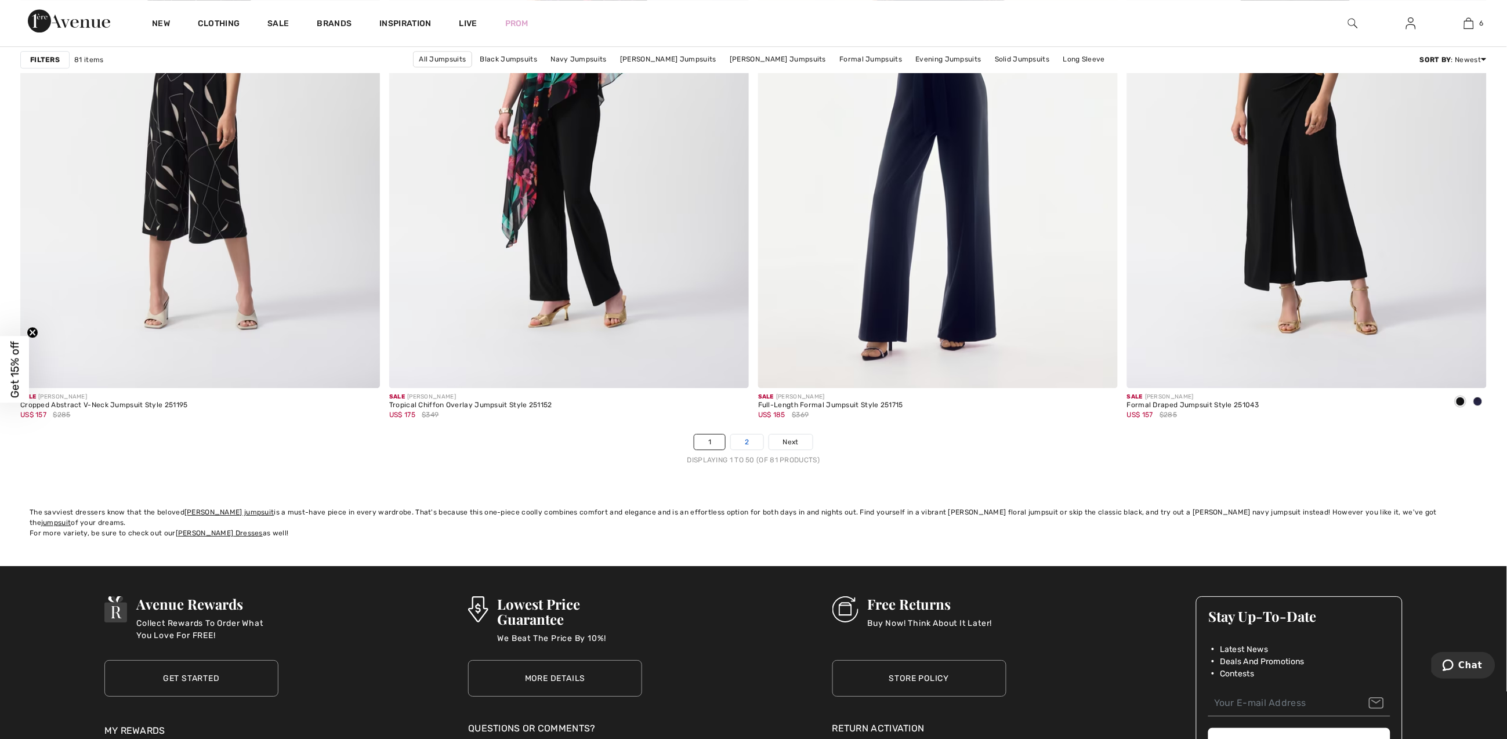
click at [745, 443] on link "2" at bounding box center [747, 441] width 32 height 15
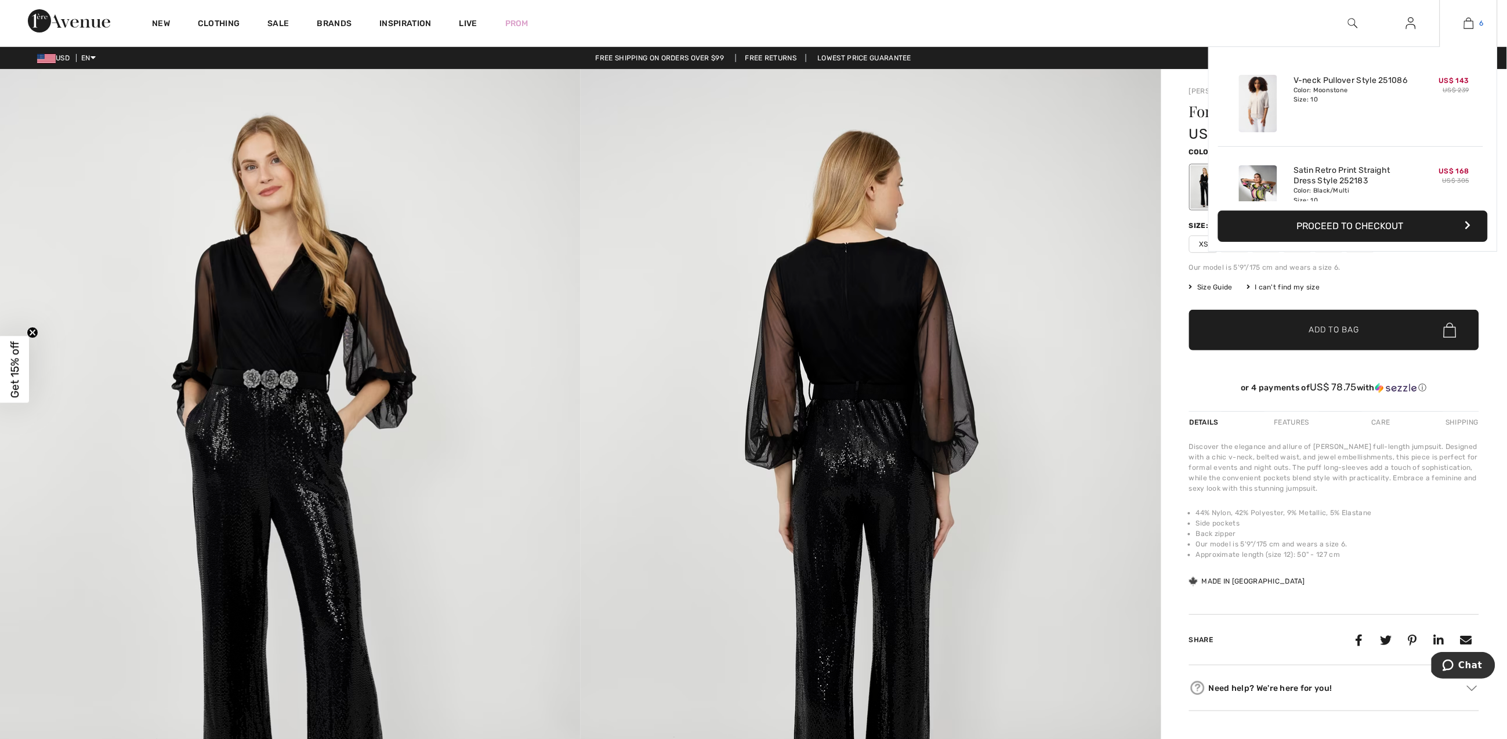
click at [1469, 20] on img at bounding box center [1469, 23] width 10 height 14
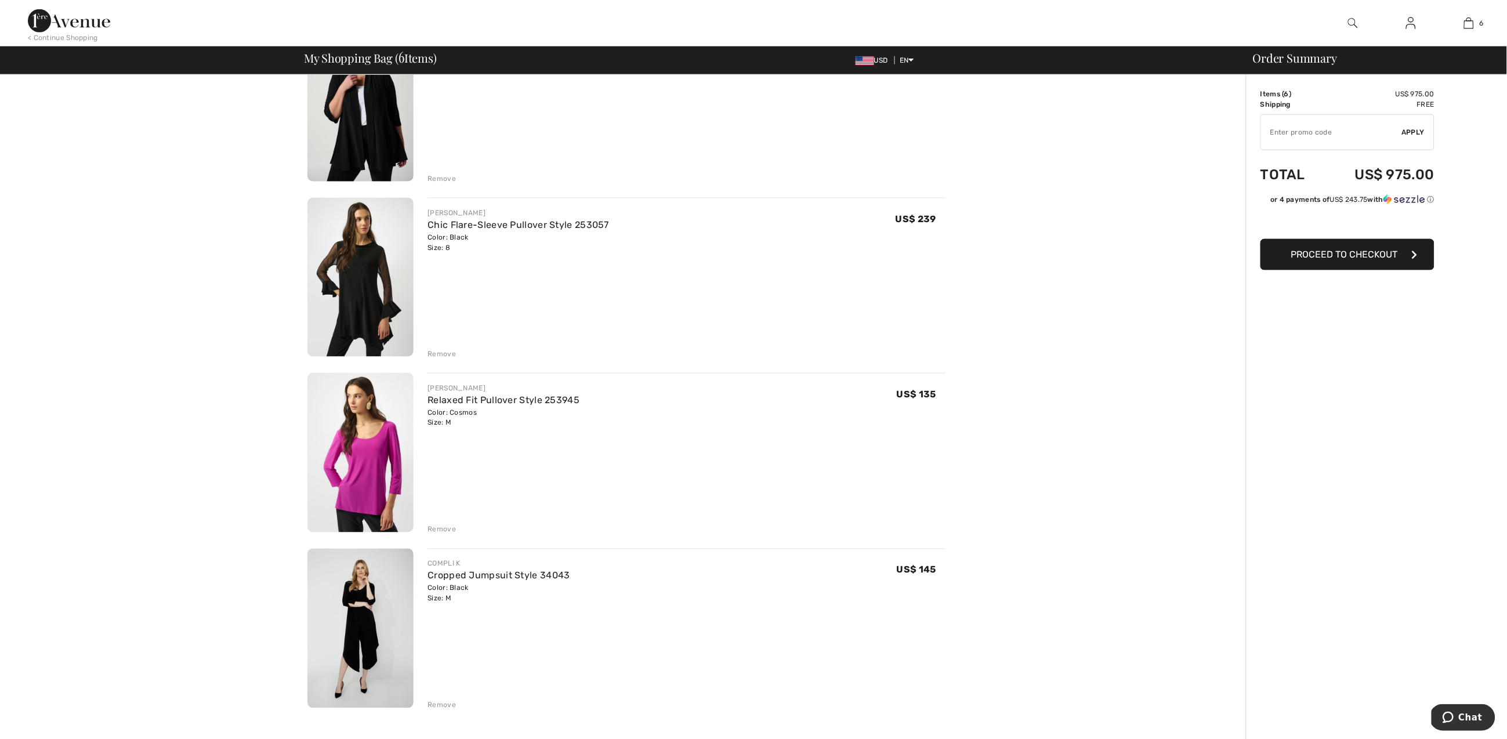
scroll to position [585, 0]
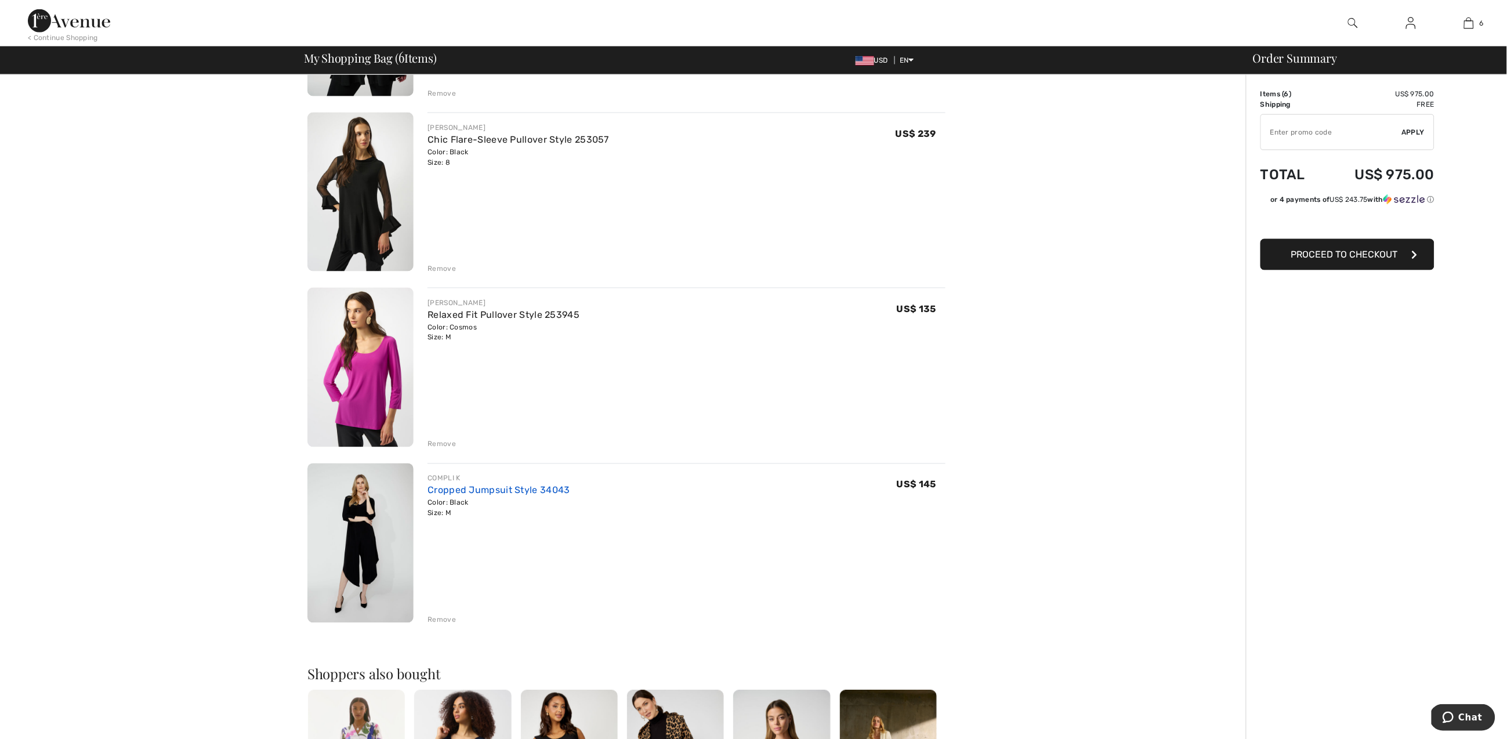
click at [488, 491] on link "Cropped Jumpsuit Style 34043" at bounding box center [499, 490] width 142 height 11
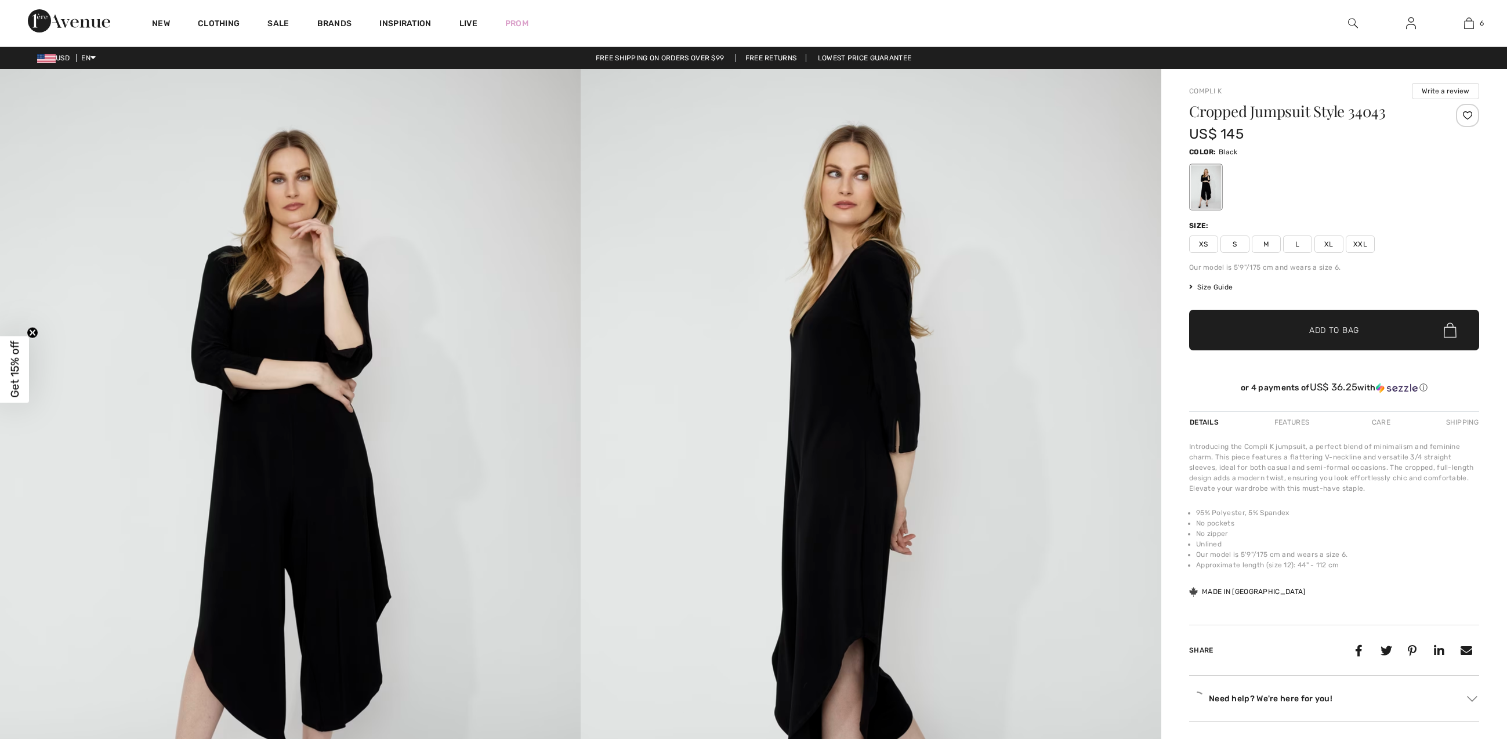
checkbox input "true"
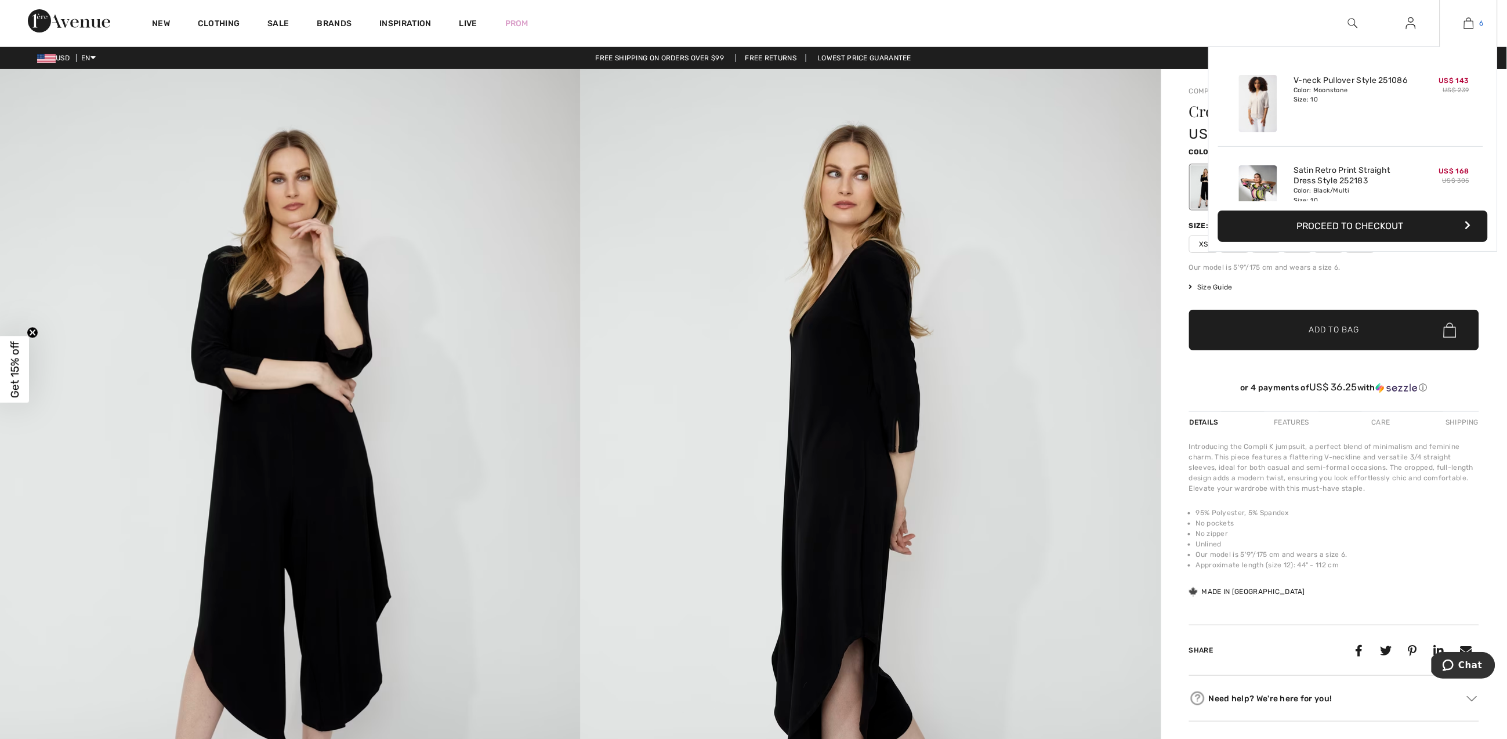
click at [1469, 24] on img at bounding box center [1469, 23] width 10 height 14
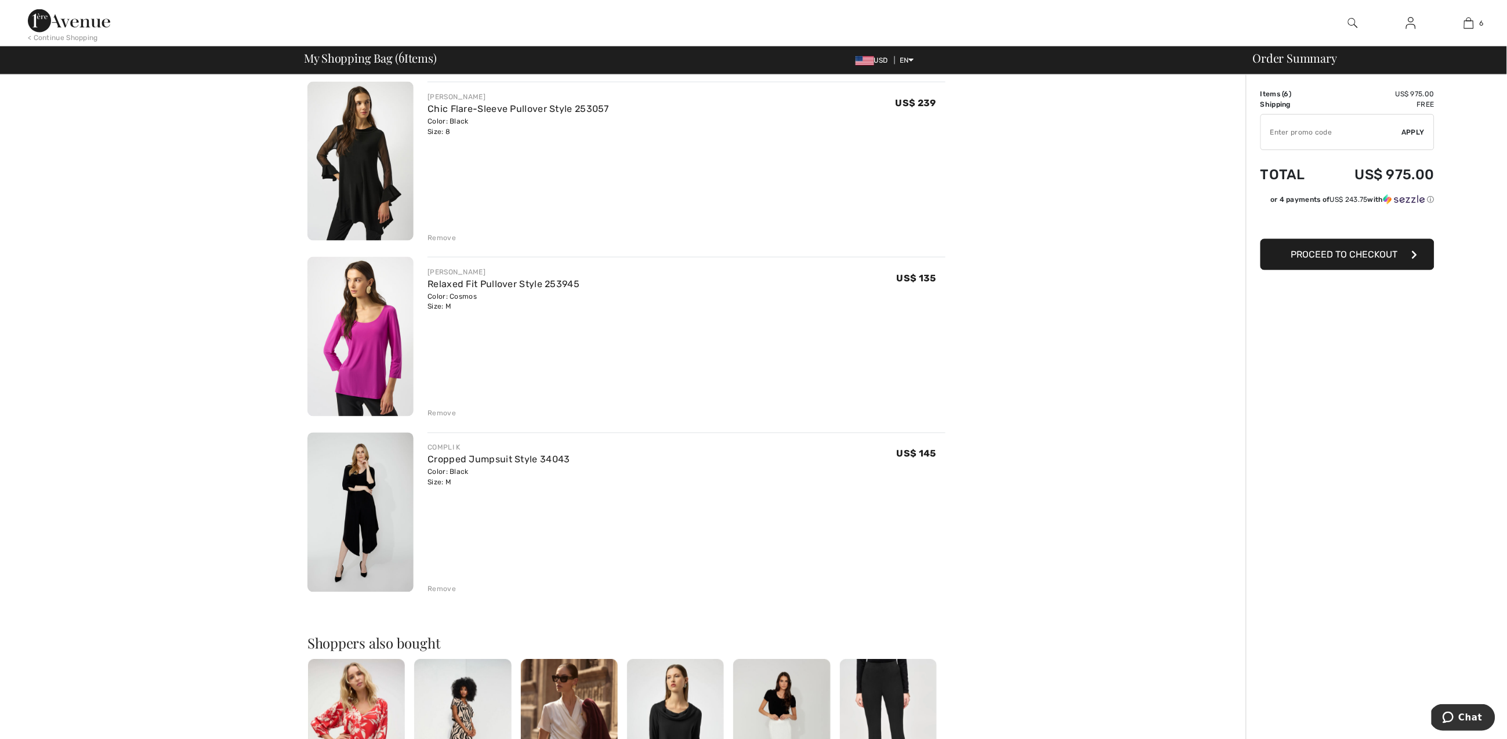
scroll to position [820, 0]
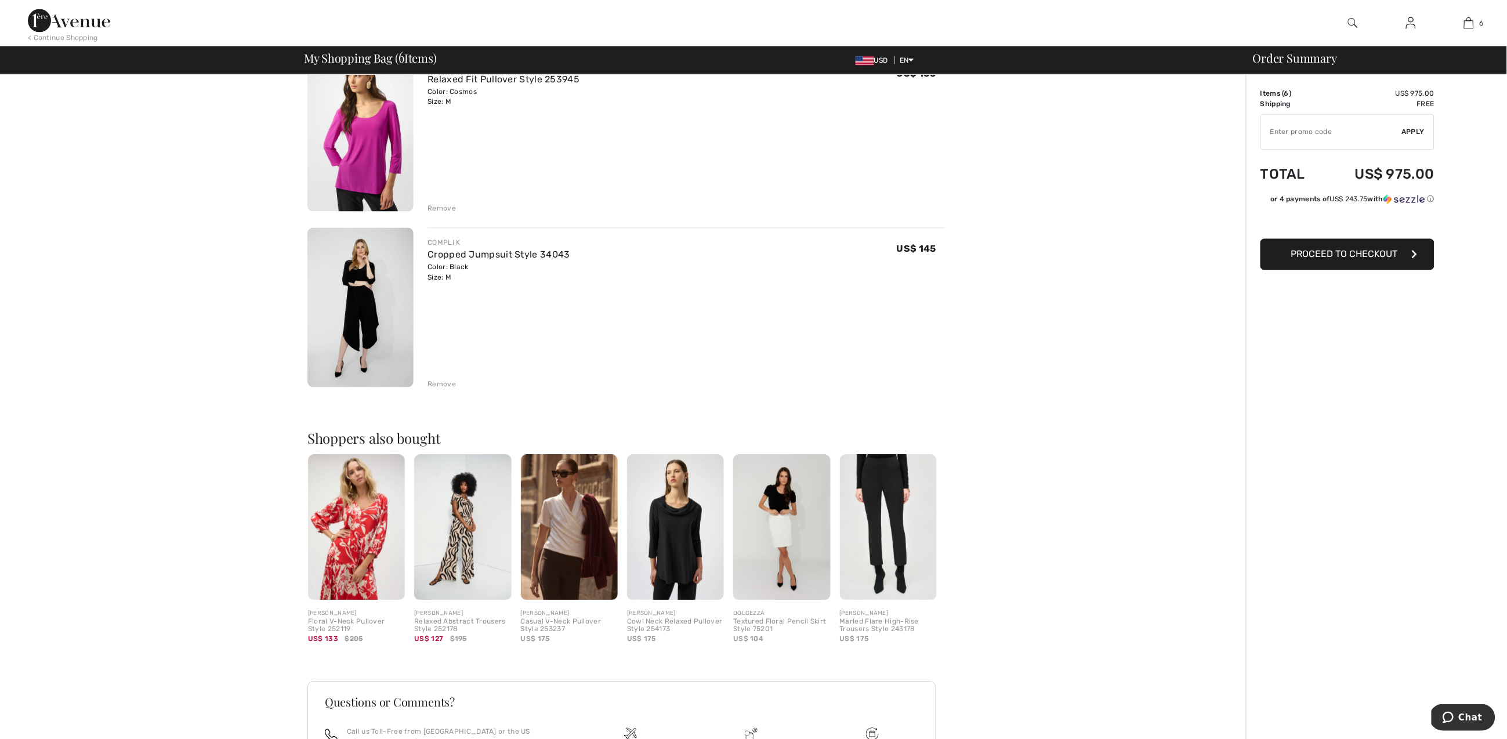
click at [441, 385] on div "Remove" at bounding box center [442, 384] width 28 height 10
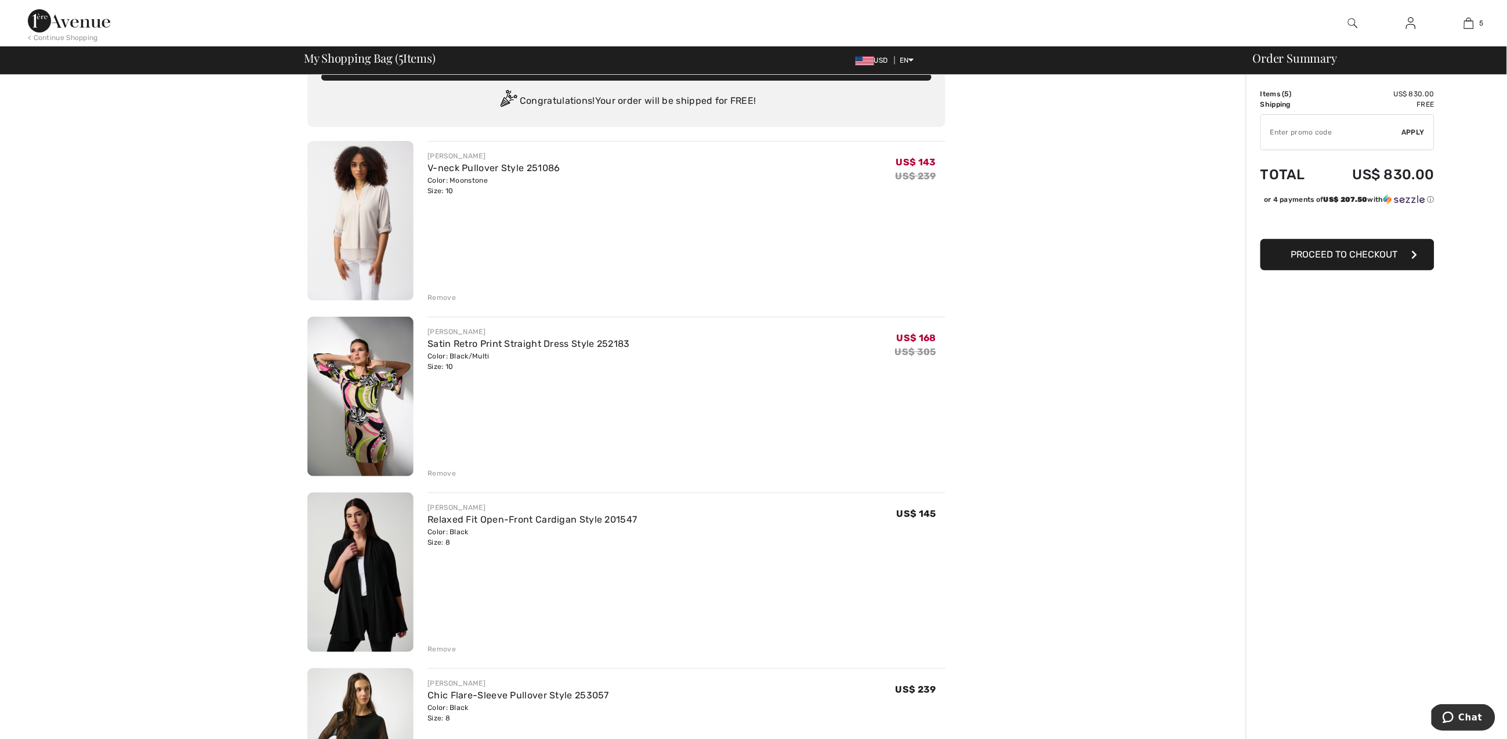
scroll to position [0, 0]
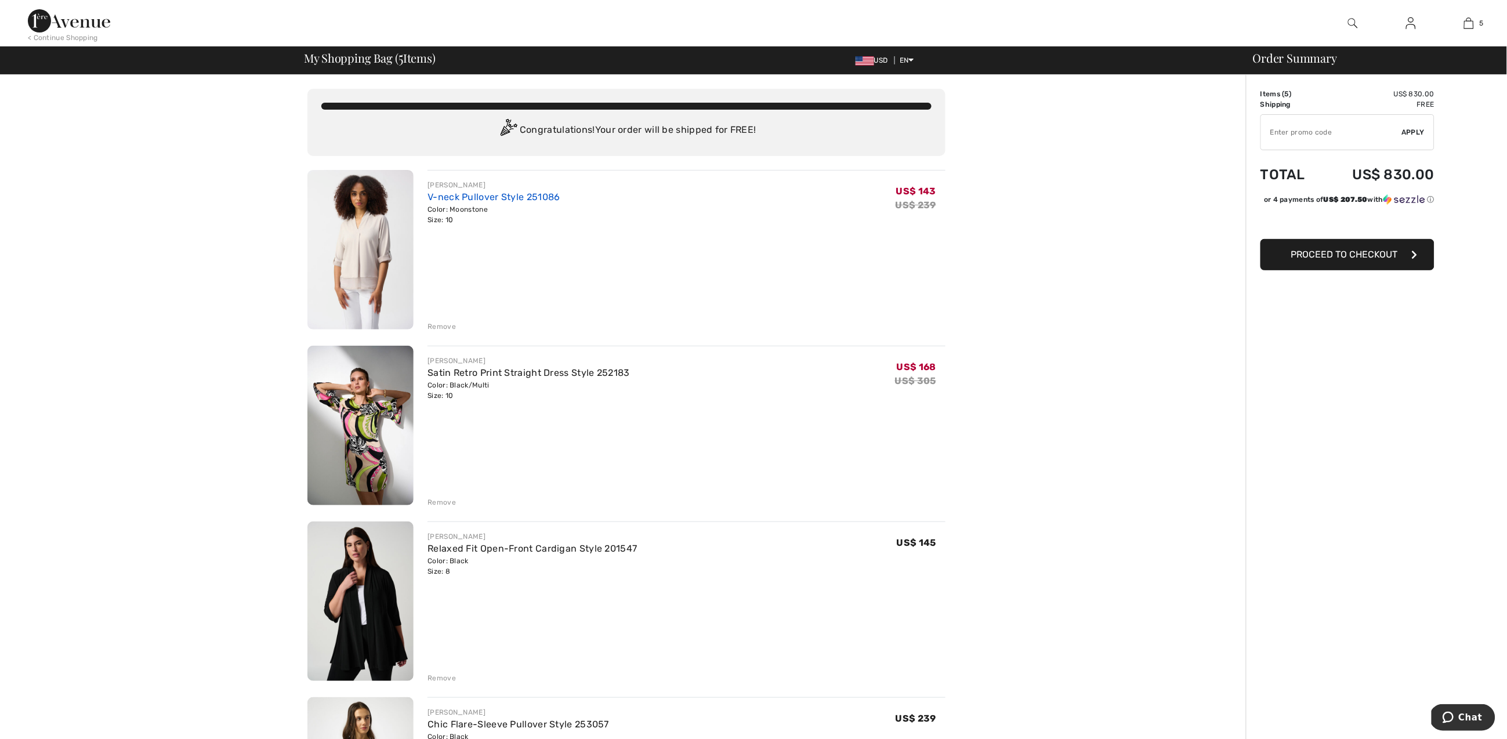
click at [470, 198] on link "V-neck Pullover Style 251086" at bounding box center [494, 196] width 132 height 11
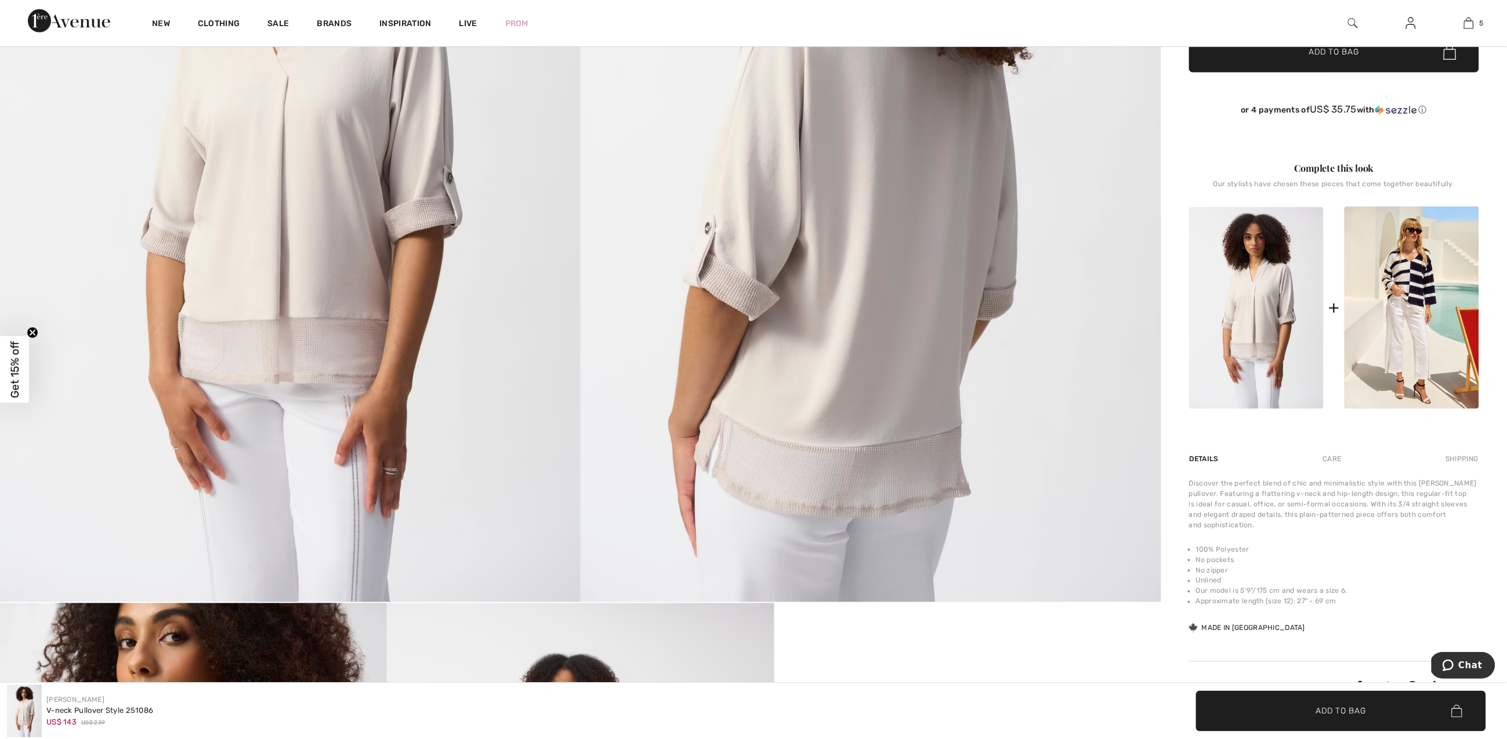
scroll to position [59, 0]
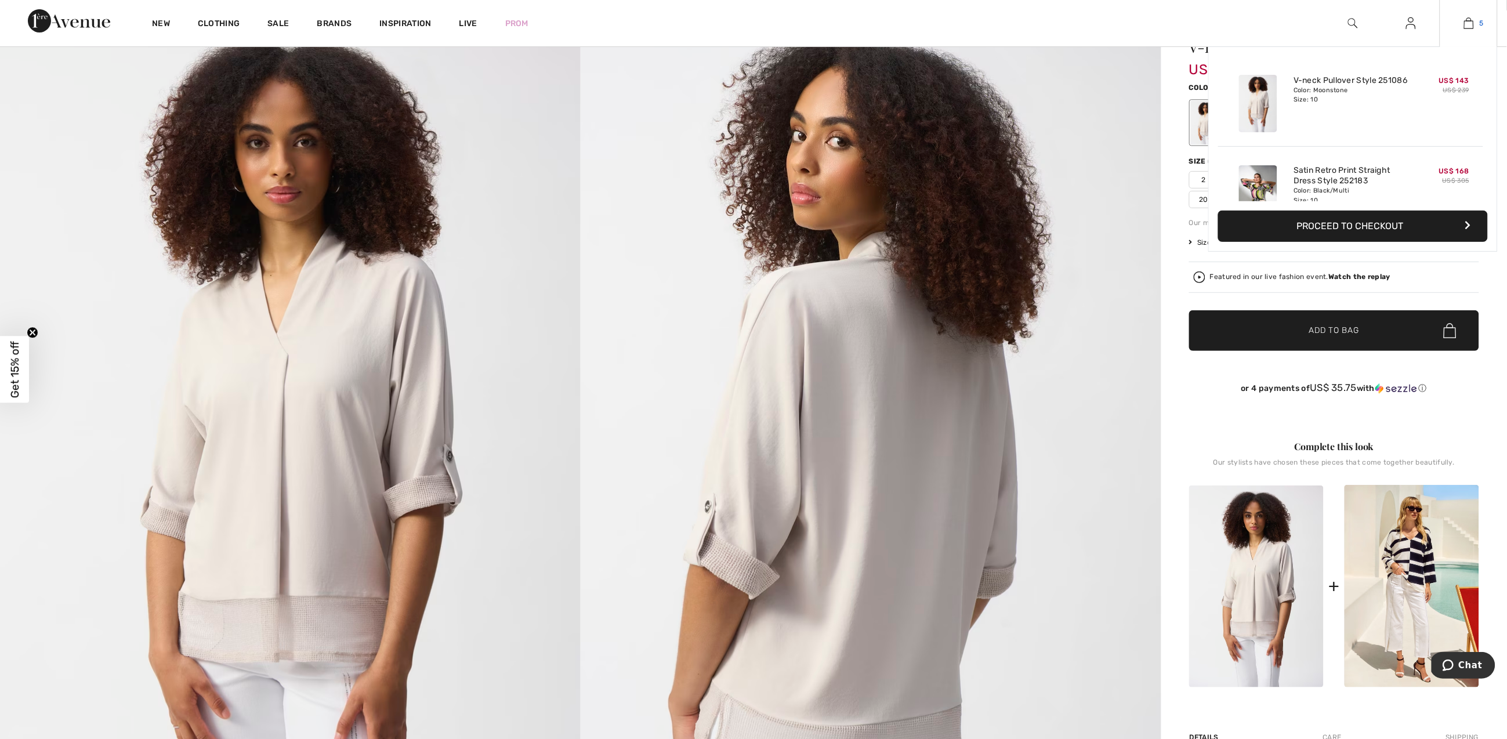
click at [1475, 23] on link "5" at bounding box center [1468, 23] width 57 height 14
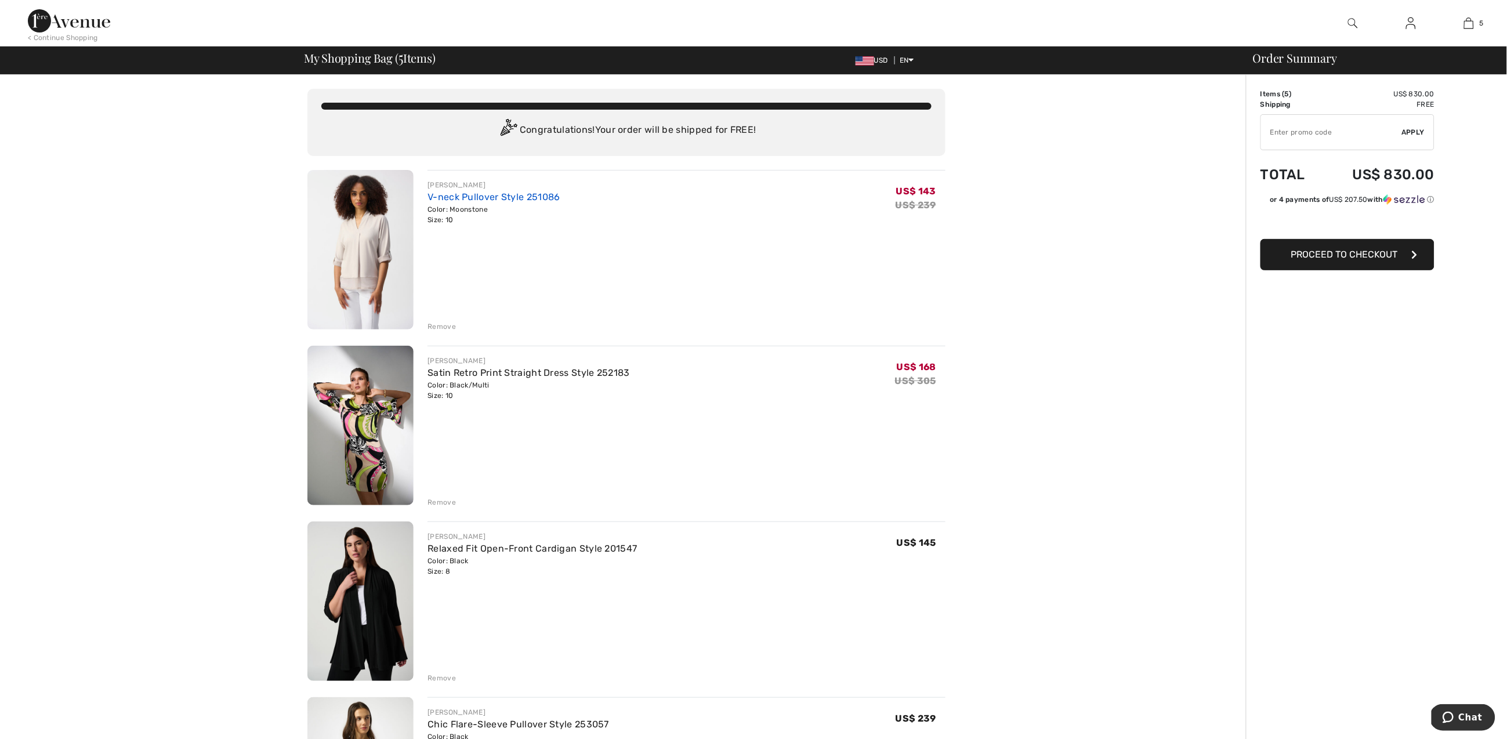
click at [466, 198] on link "V-neck Pullover Style 251086" at bounding box center [494, 196] width 132 height 11
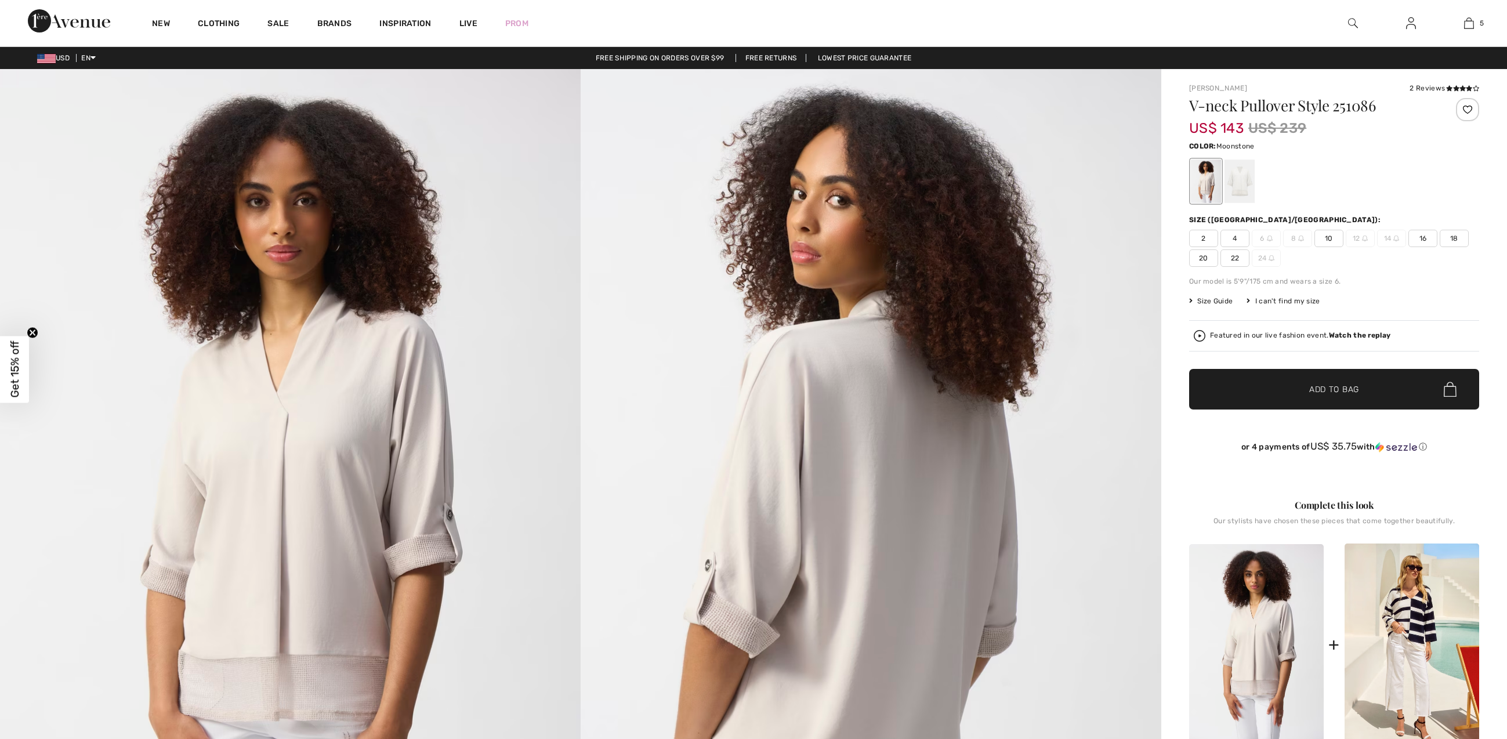
checkbox input "true"
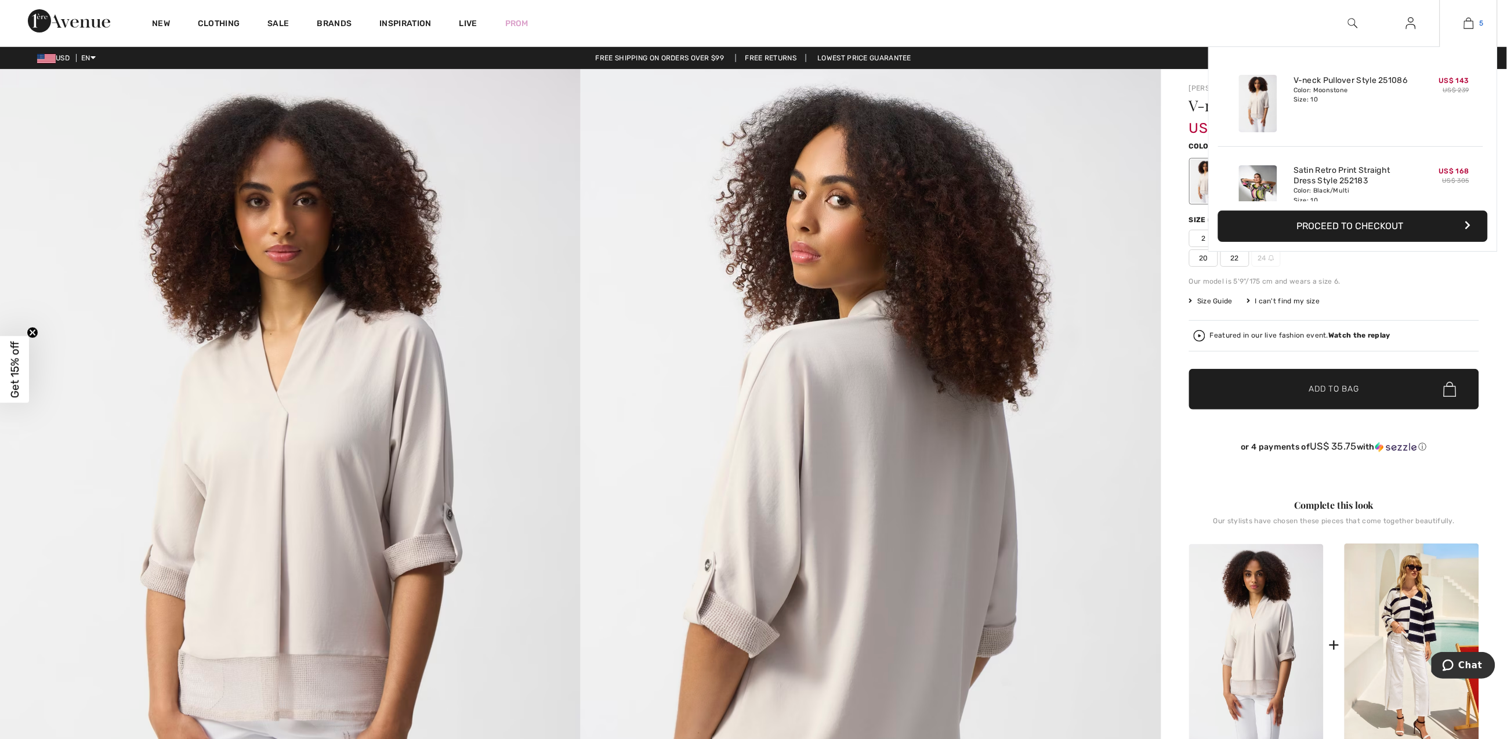
click at [1468, 23] on img at bounding box center [1469, 23] width 10 height 14
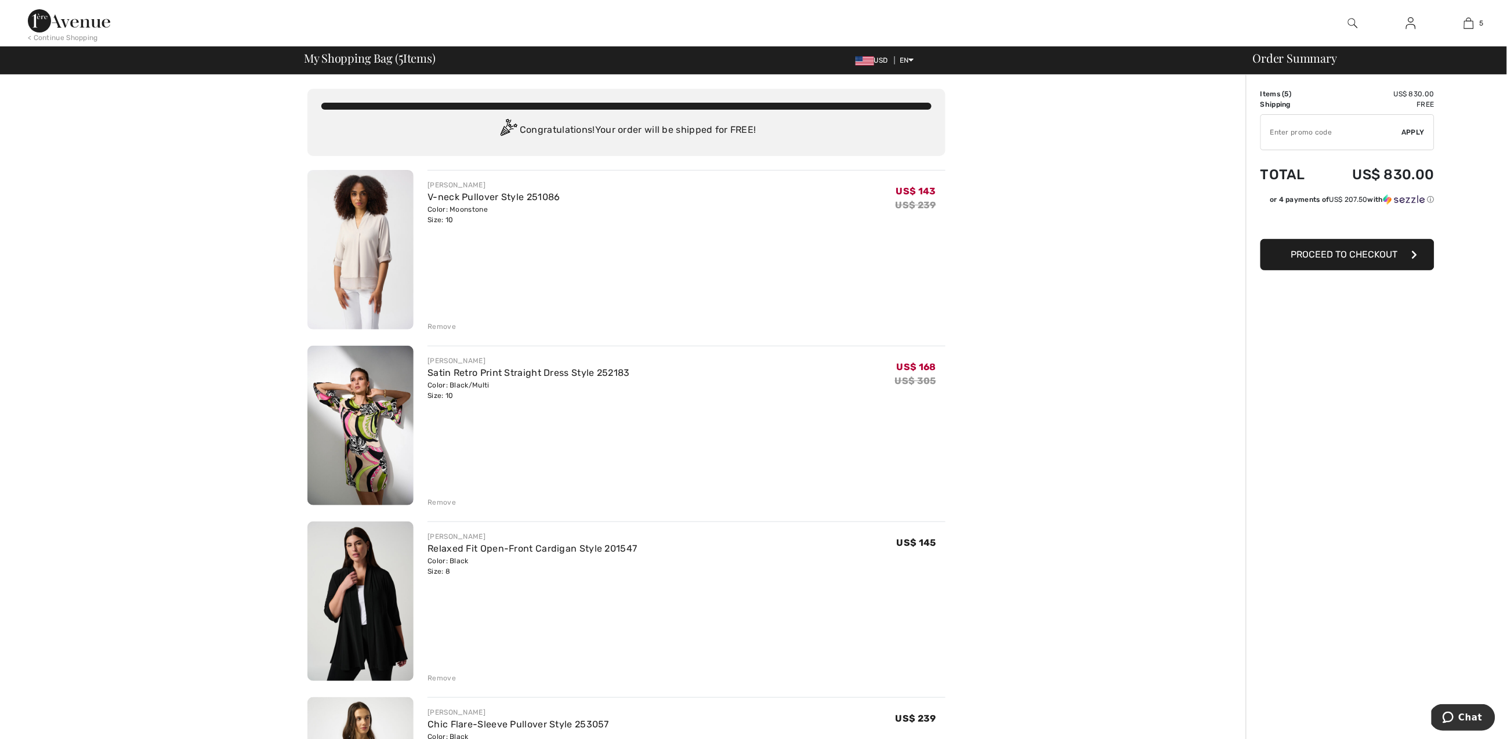
click at [1329, 253] on span "Proceed to Checkout" at bounding box center [1344, 254] width 107 height 11
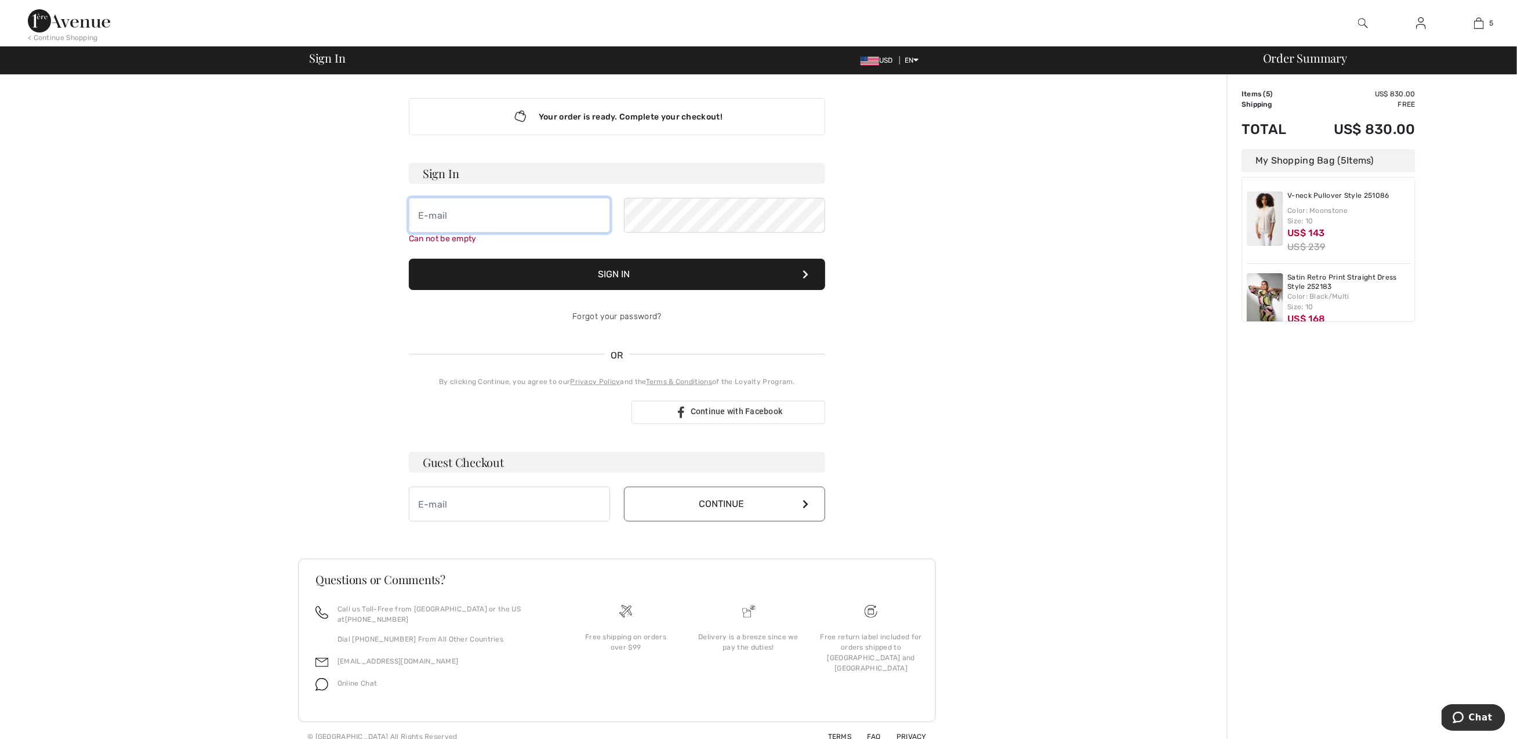
type input "[EMAIL_ADDRESS][DOMAIN_NAME]"
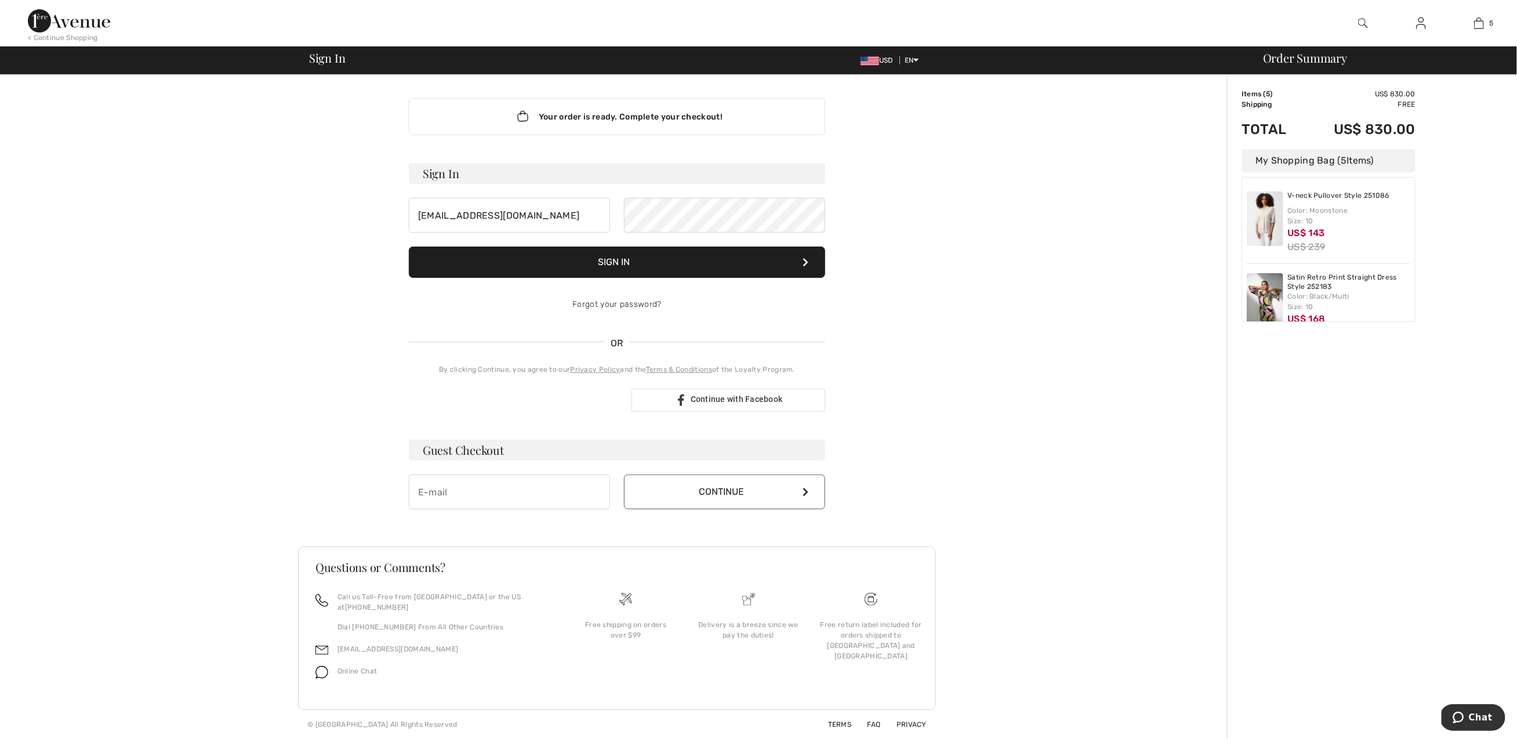
click at [624, 262] on button "Sign In" at bounding box center [617, 262] width 416 height 31
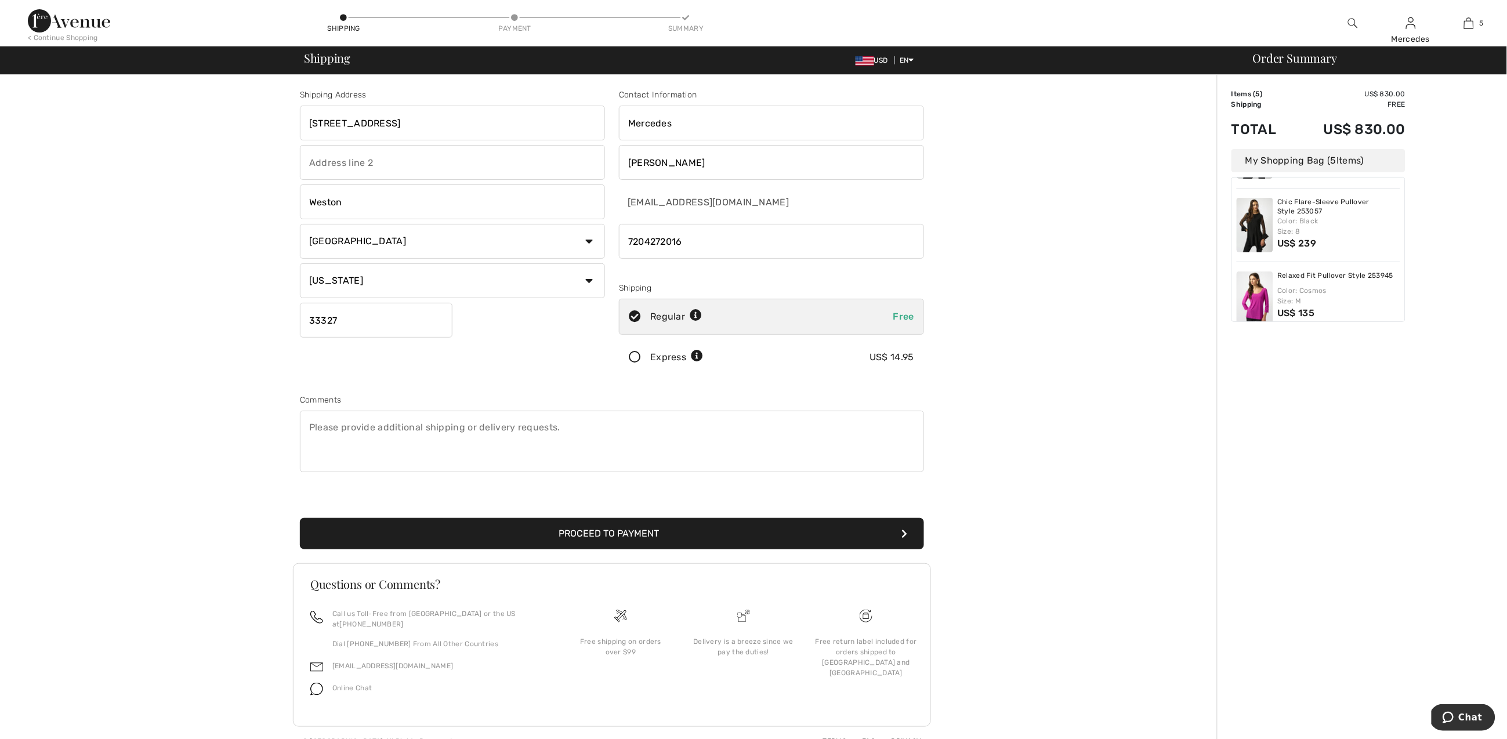
scroll to position [2, 0]
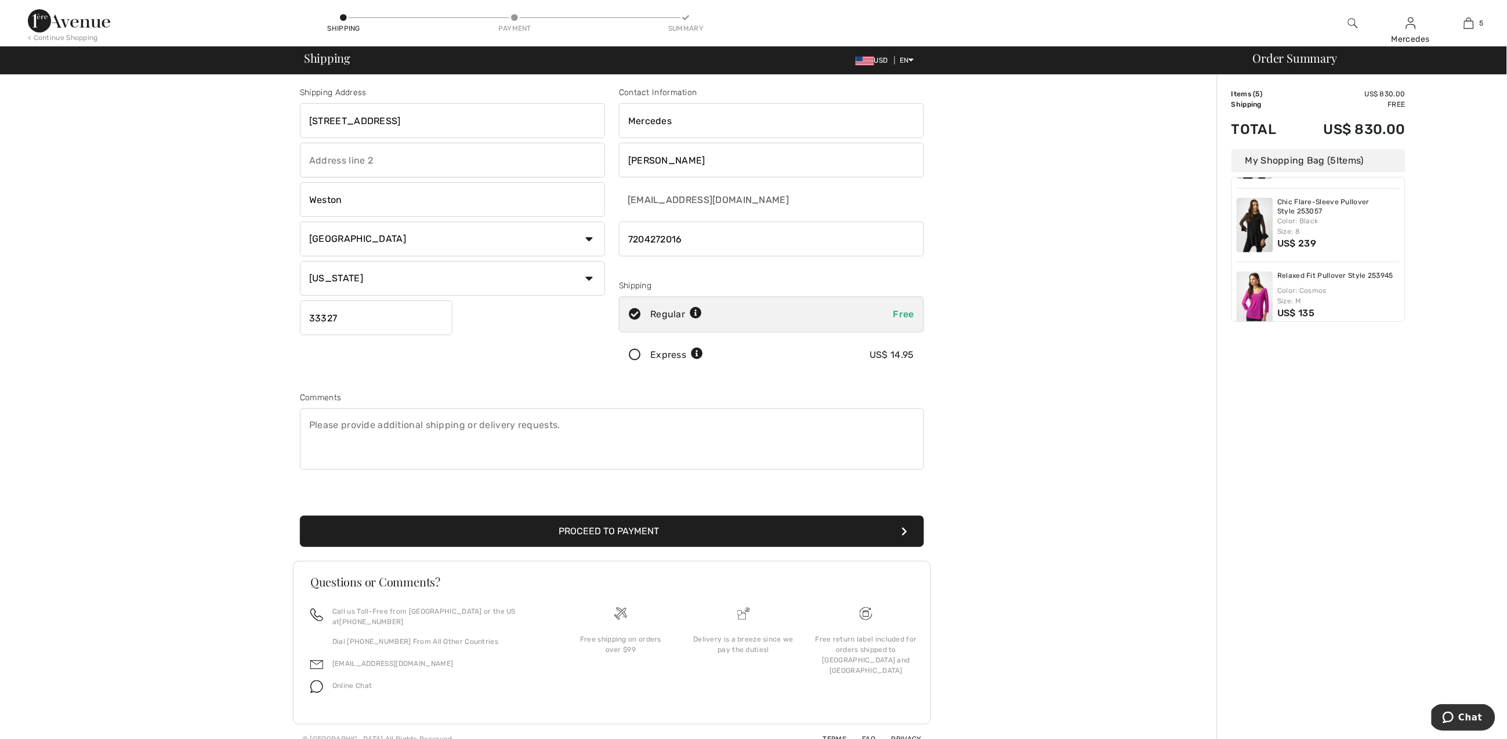
click at [611, 529] on button "Proceed to Payment" at bounding box center [612, 531] width 624 height 31
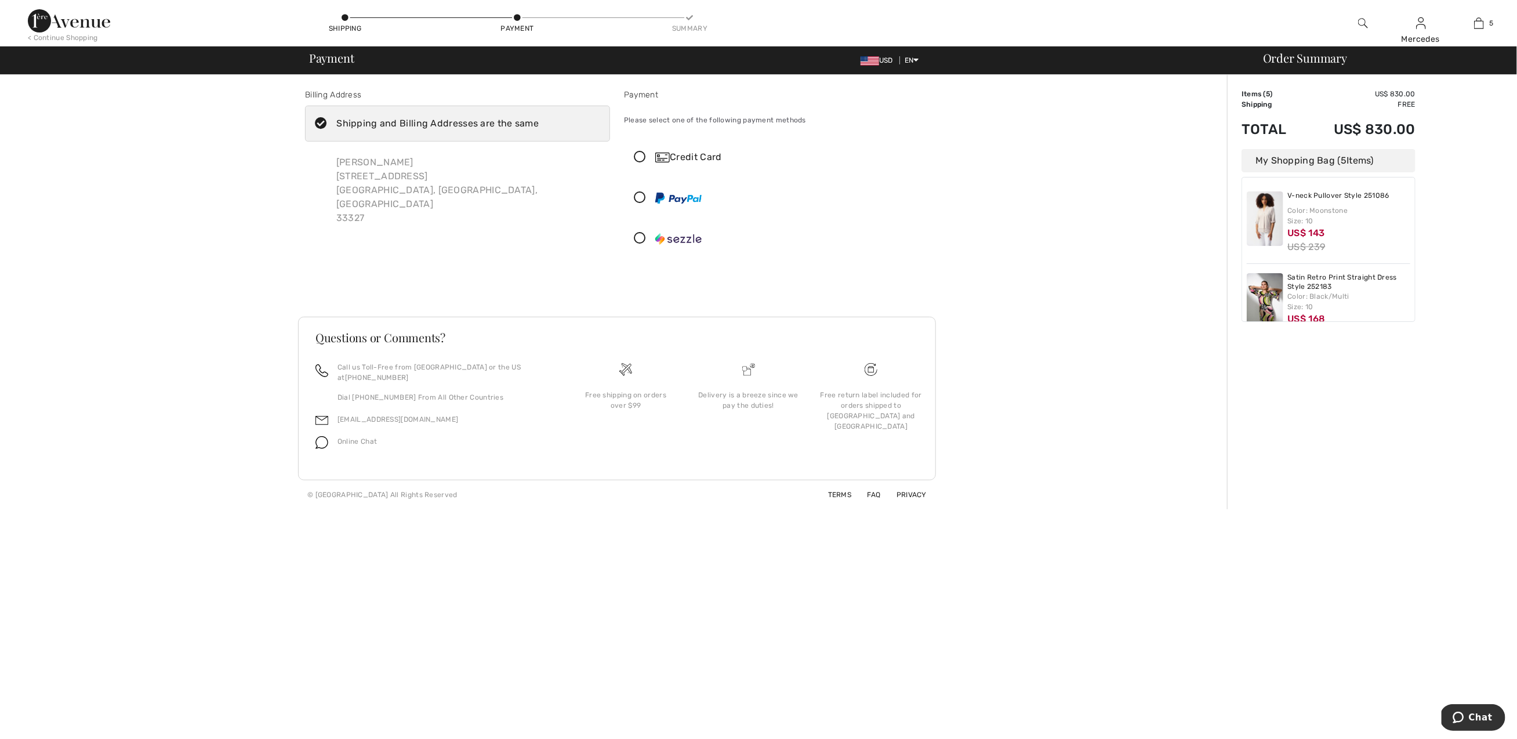
click at [637, 155] on icon at bounding box center [640, 157] width 31 height 12
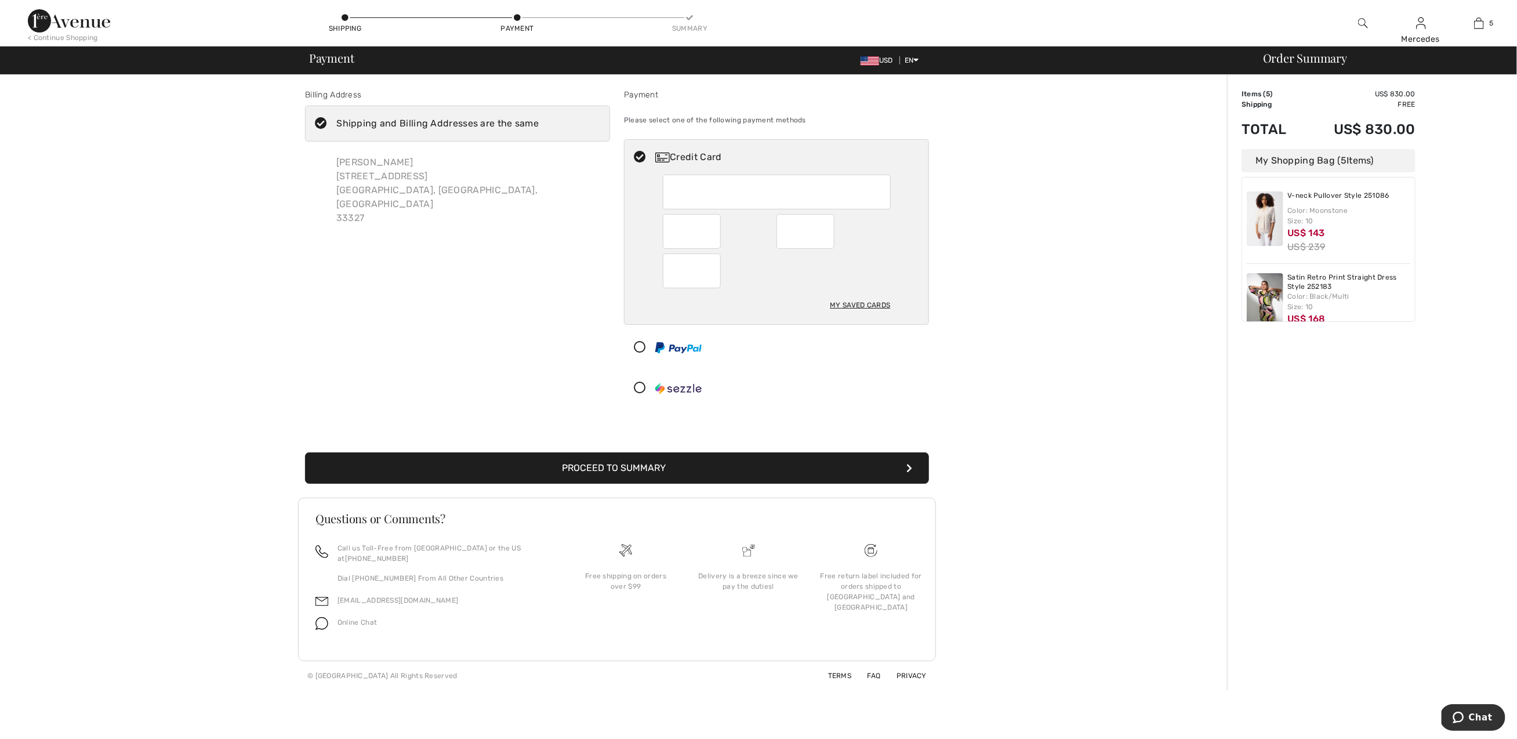
click at [726, 463] on button "Proceed to Summary" at bounding box center [617, 467] width 624 height 31
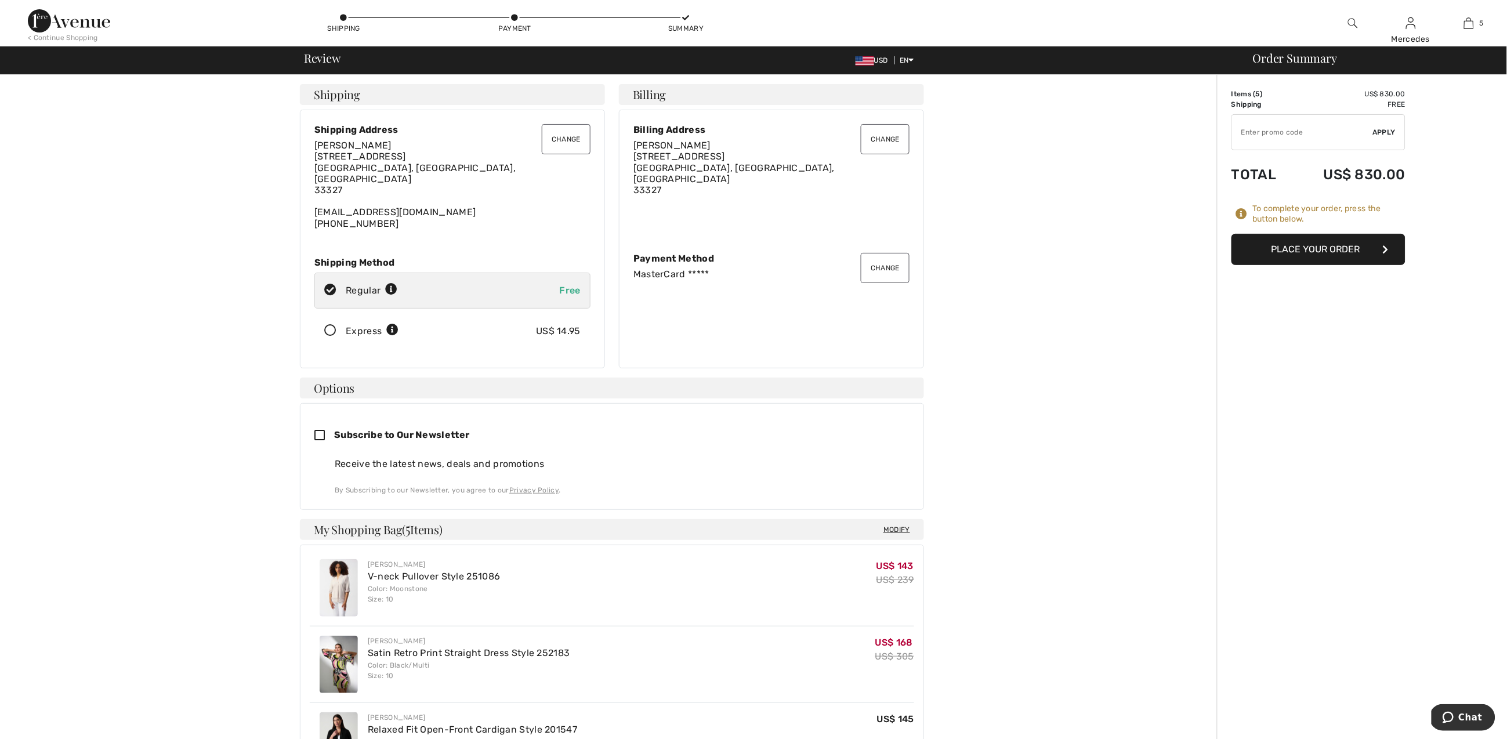
click at [1306, 250] on button "Place Your Order" at bounding box center [1318, 249] width 174 height 31
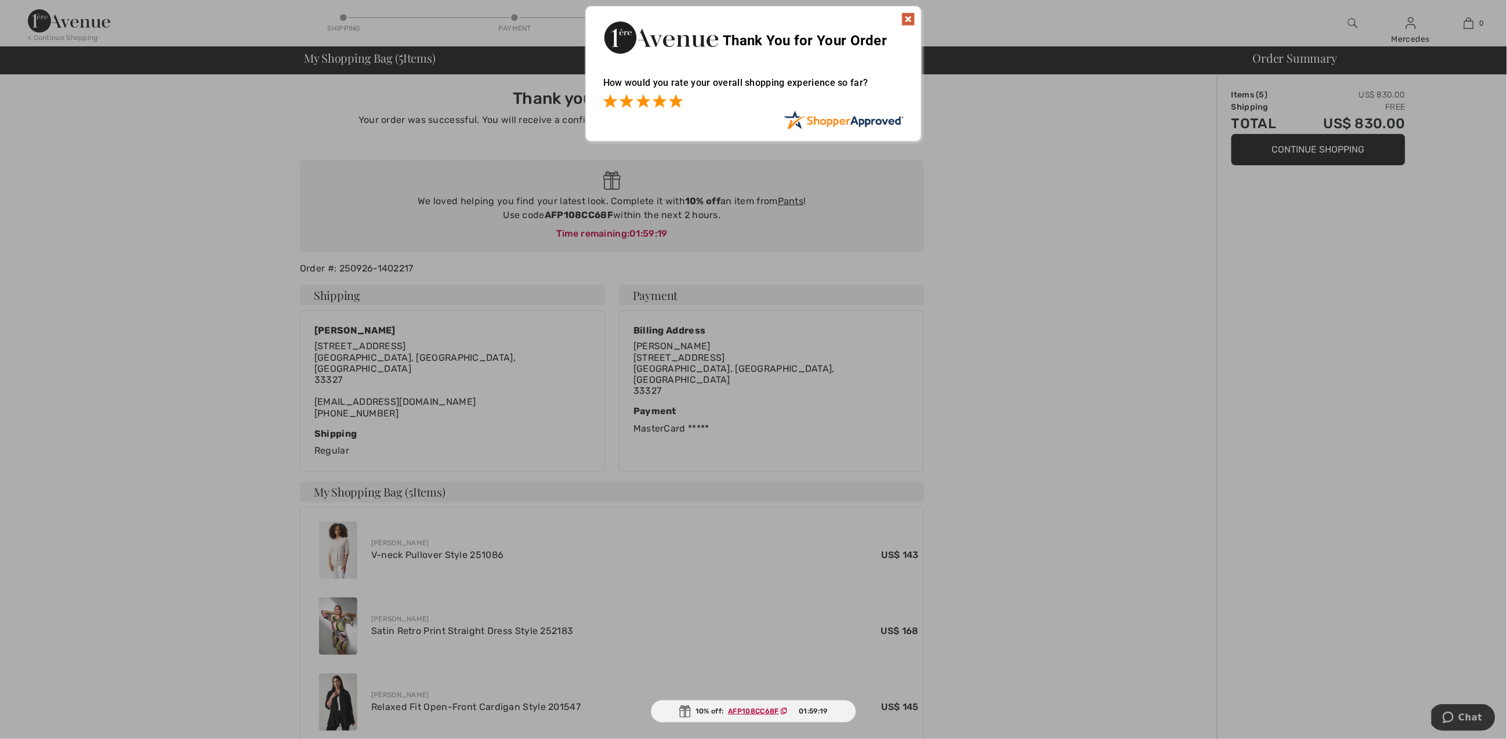
click at [671, 99] on span at bounding box center [676, 101] width 14 height 14
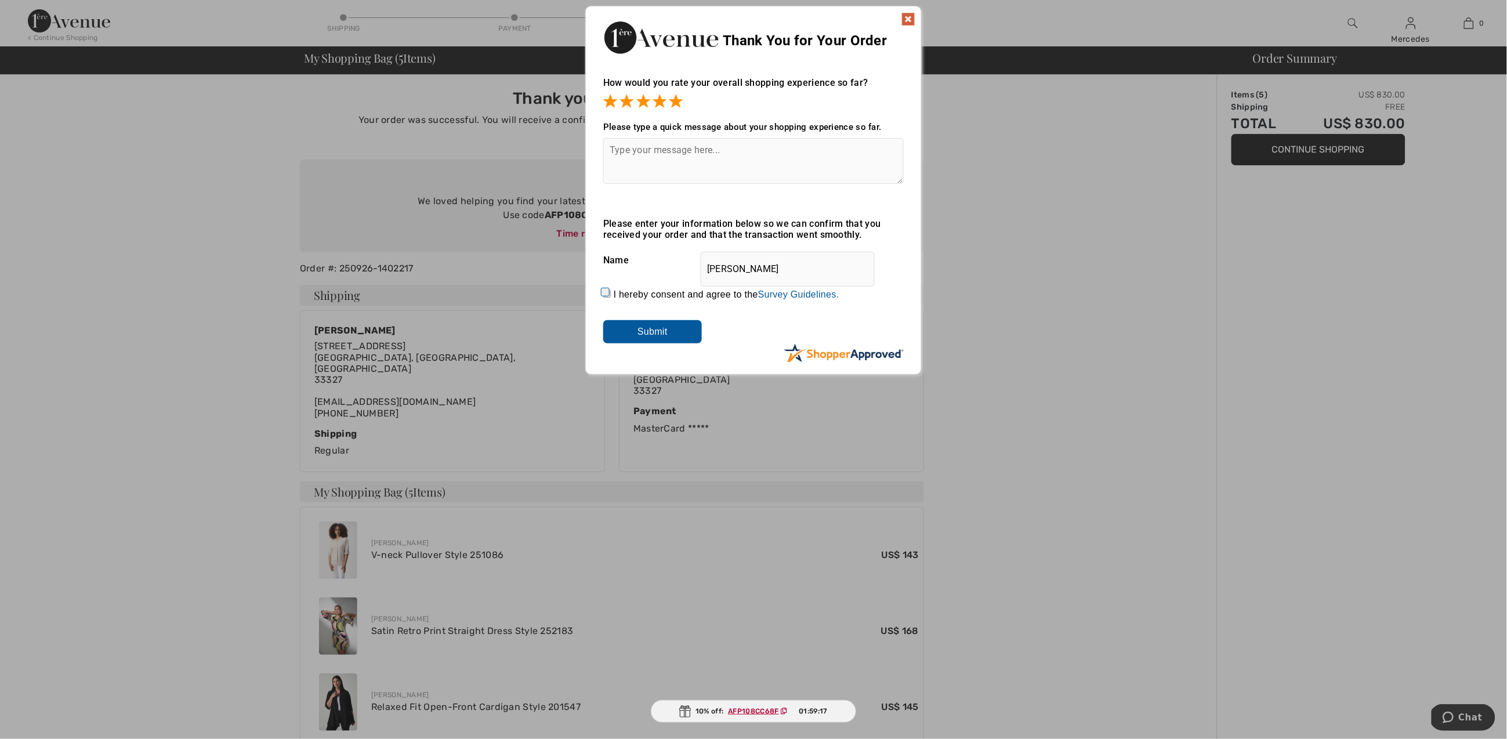
click at [646, 332] on input "Submit" at bounding box center [652, 331] width 99 height 23
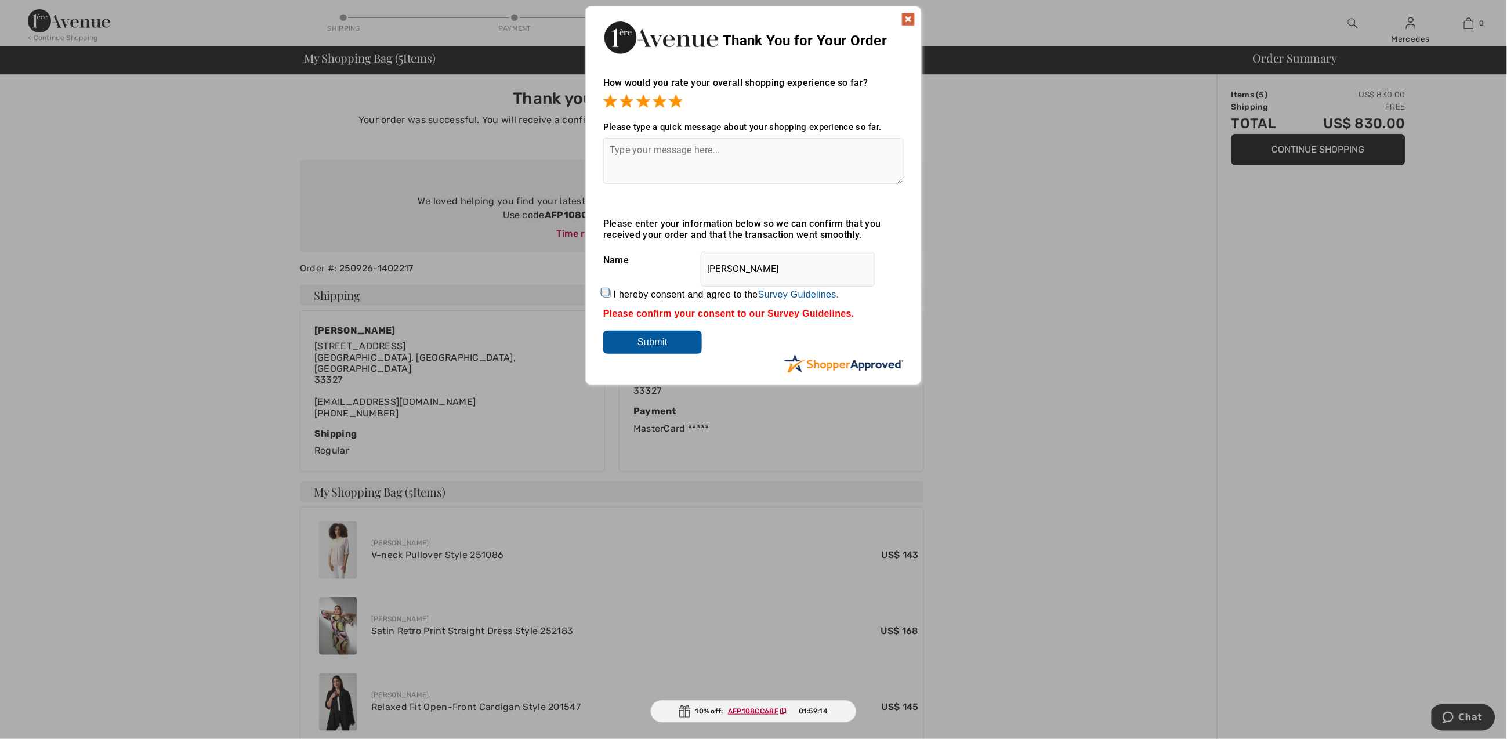
drag, startPoint x: 600, startPoint y: 293, endPoint x: 617, endPoint y: 311, distance: 25.1
click at [601, 294] on div "How would you rate your overall shopping experience so far? It appears from you…" at bounding box center [753, 219] width 335 height 307
click at [605, 295] on input "I hereby consent and agree to the By submitting a review, you grant permission …" at bounding box center [607, 294] width 8 height 8
checkbox input "true"
click at [658, 342] on input "Submit" at bounding box center [652, 342] width 99 height 23
